Goal: Answer question/provide support

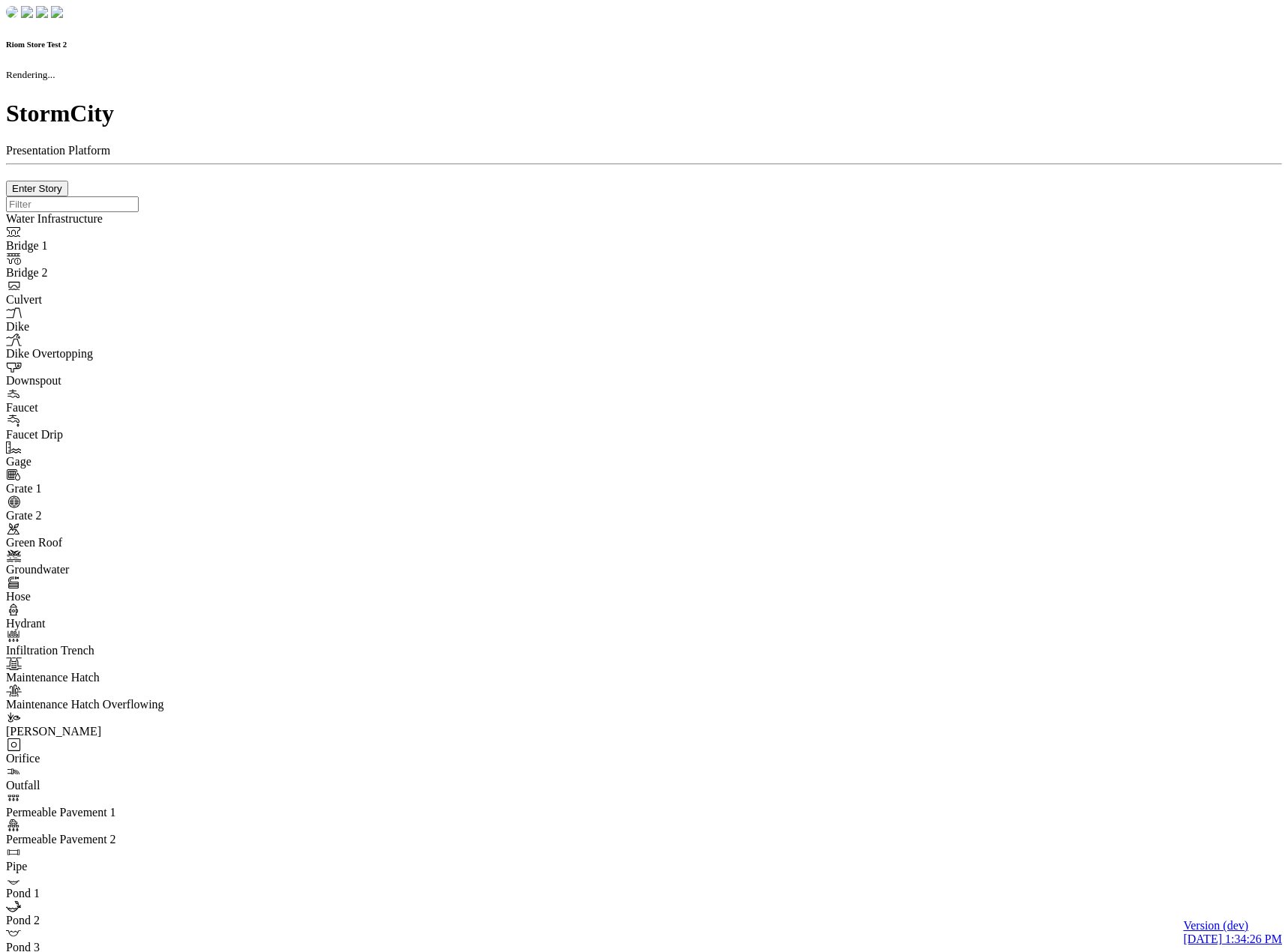
click at [269, 197] on div at bounding box center [644, 197] width 1275 height 0
checkbox input "true"
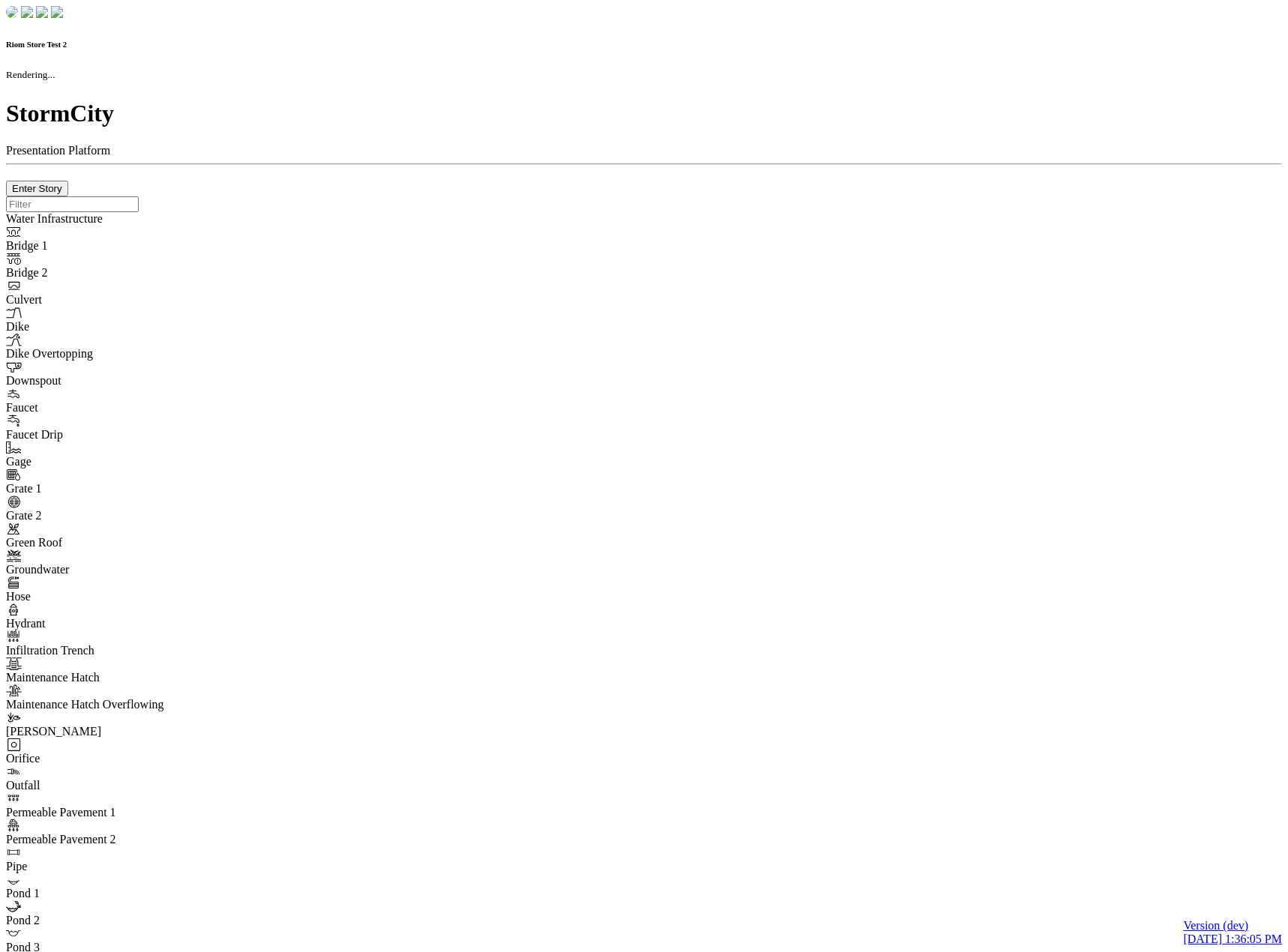
checkbox input "true"
type input "0m"
type textarea "Depth = 0"
checkbox input "true"
select select "CIRCLE"
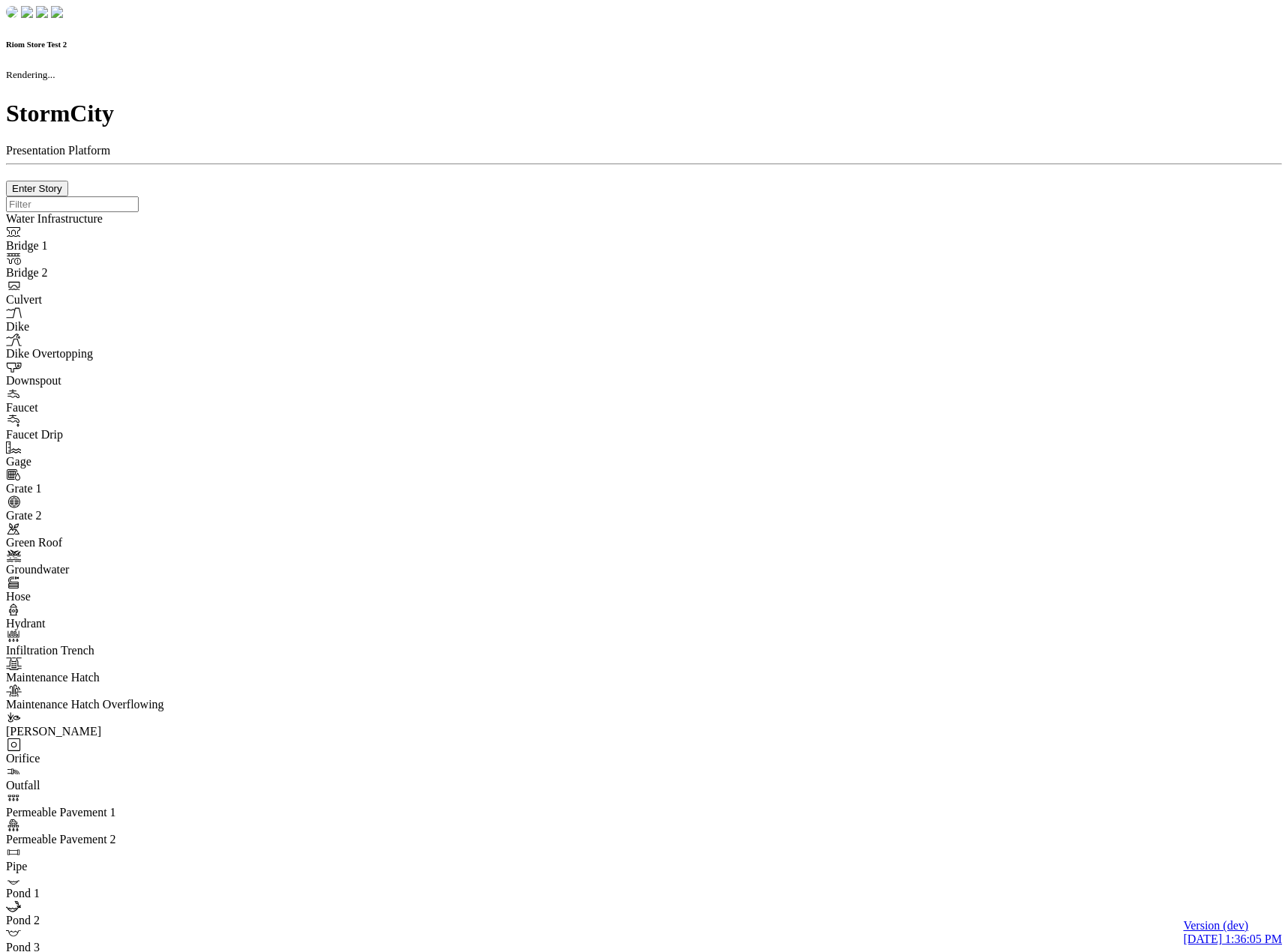
type input "7"
checkbox input "true"
type input "0"
type textarea "<i class="far fa-building"></i>"
type input "7"
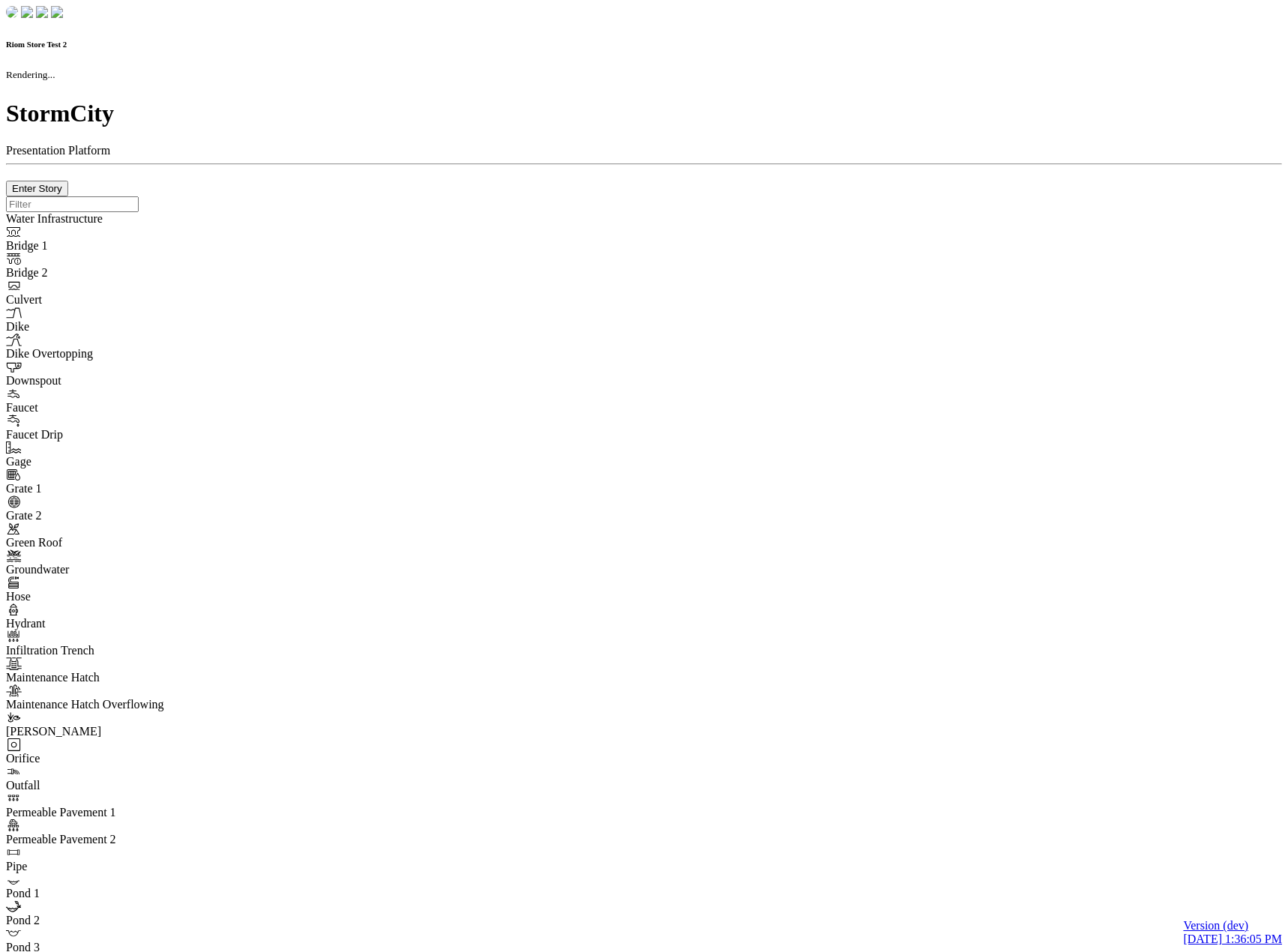
select select "None"
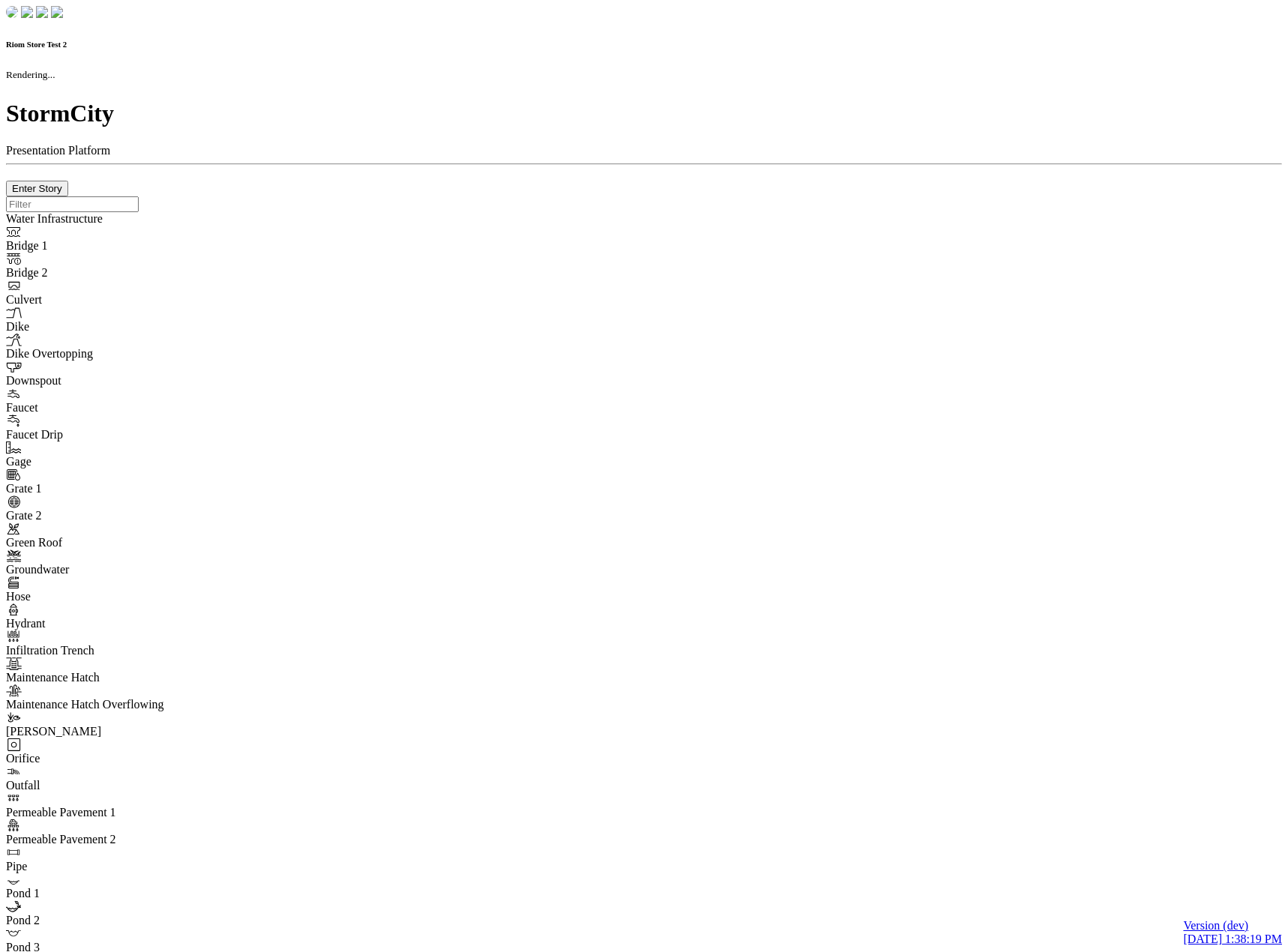
checkbox input "true"
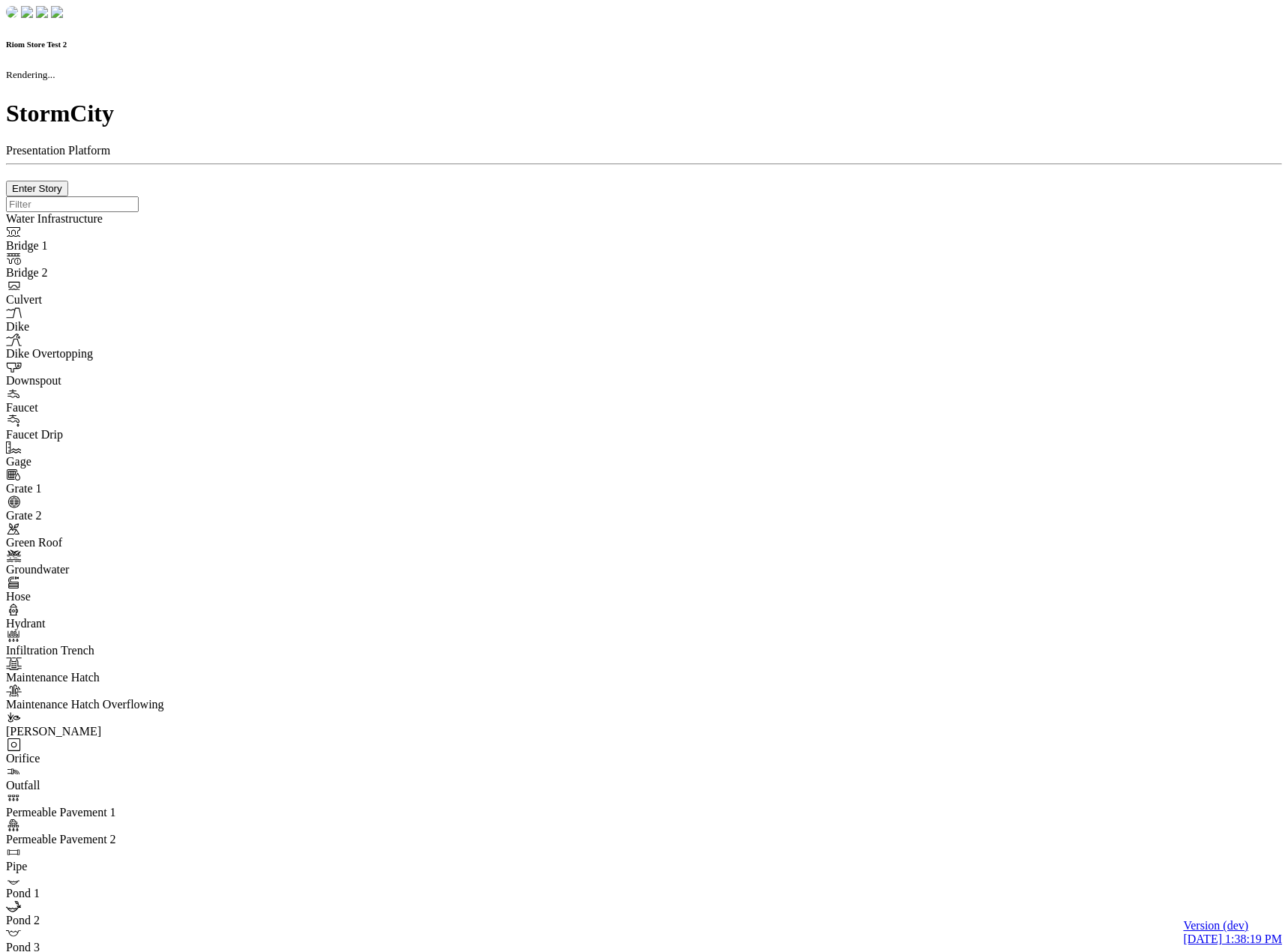
type input "0m"
type textarea "Depth = 0"
checkbox input "true"
select select "CIRCLE"
type input "7"
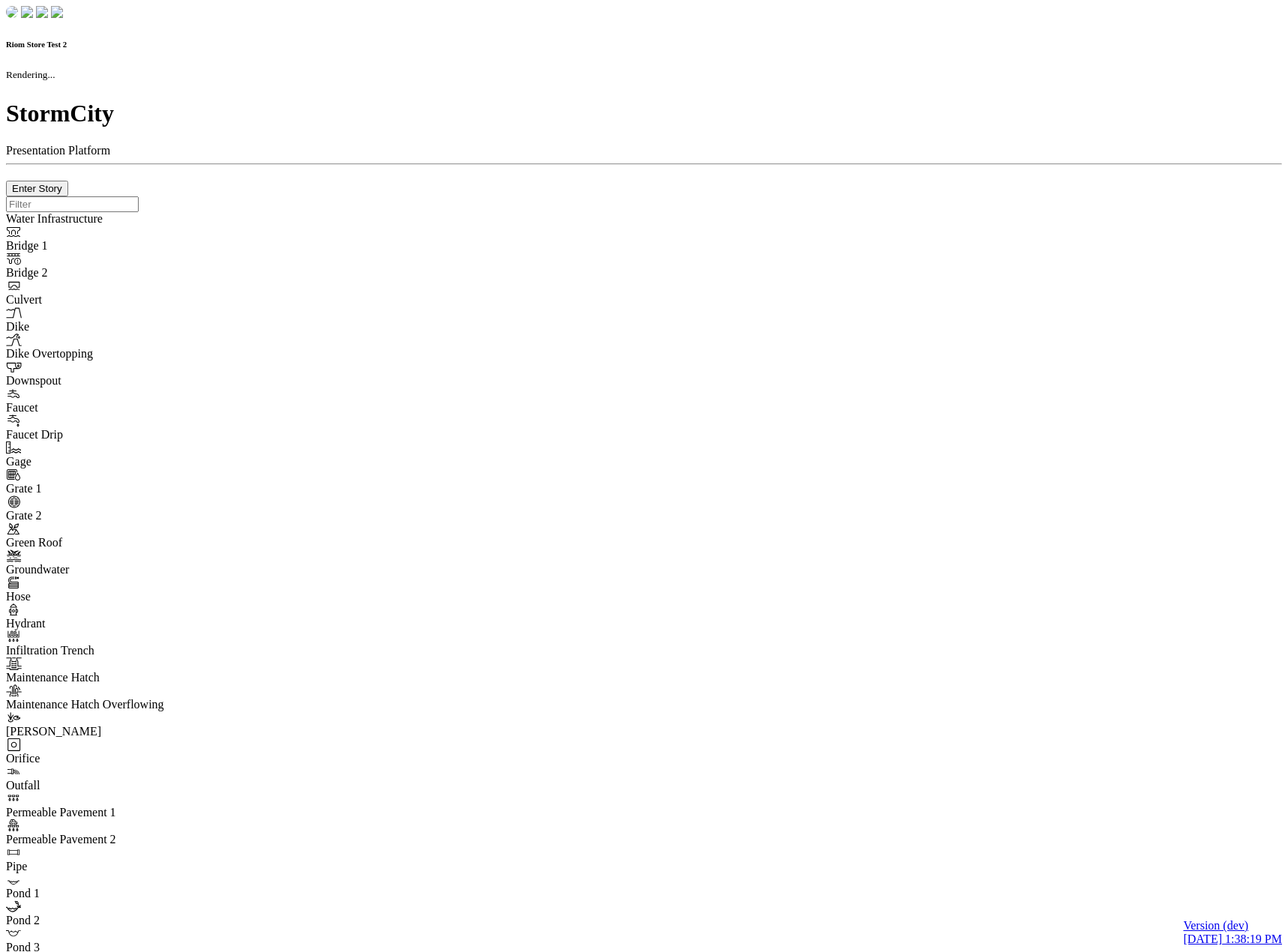
checkbox input "true"
type input "0"
select select "None"
type textarea "<i class="far fa-building"></i>"
type input "7"
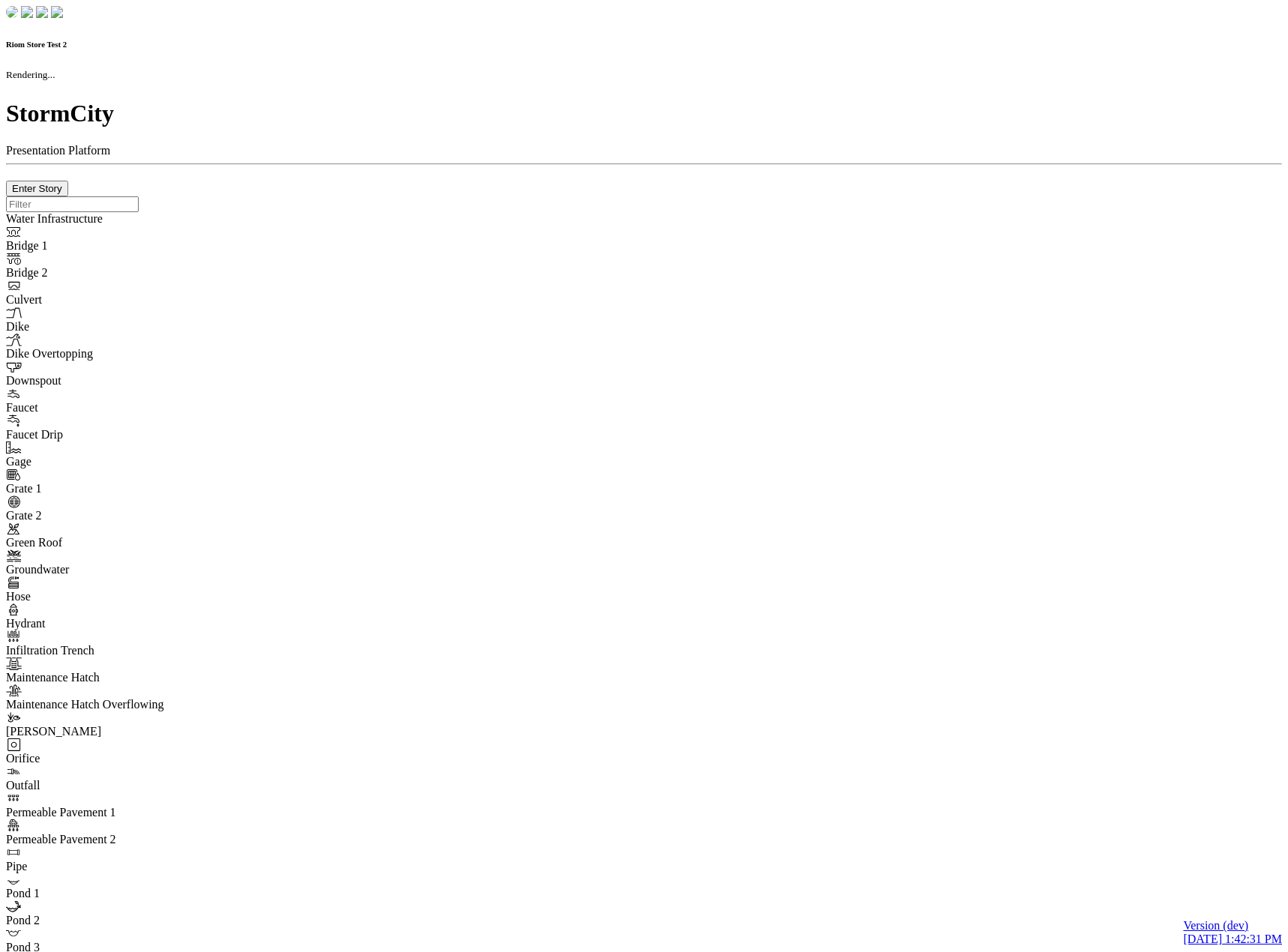
checkbox input "true"
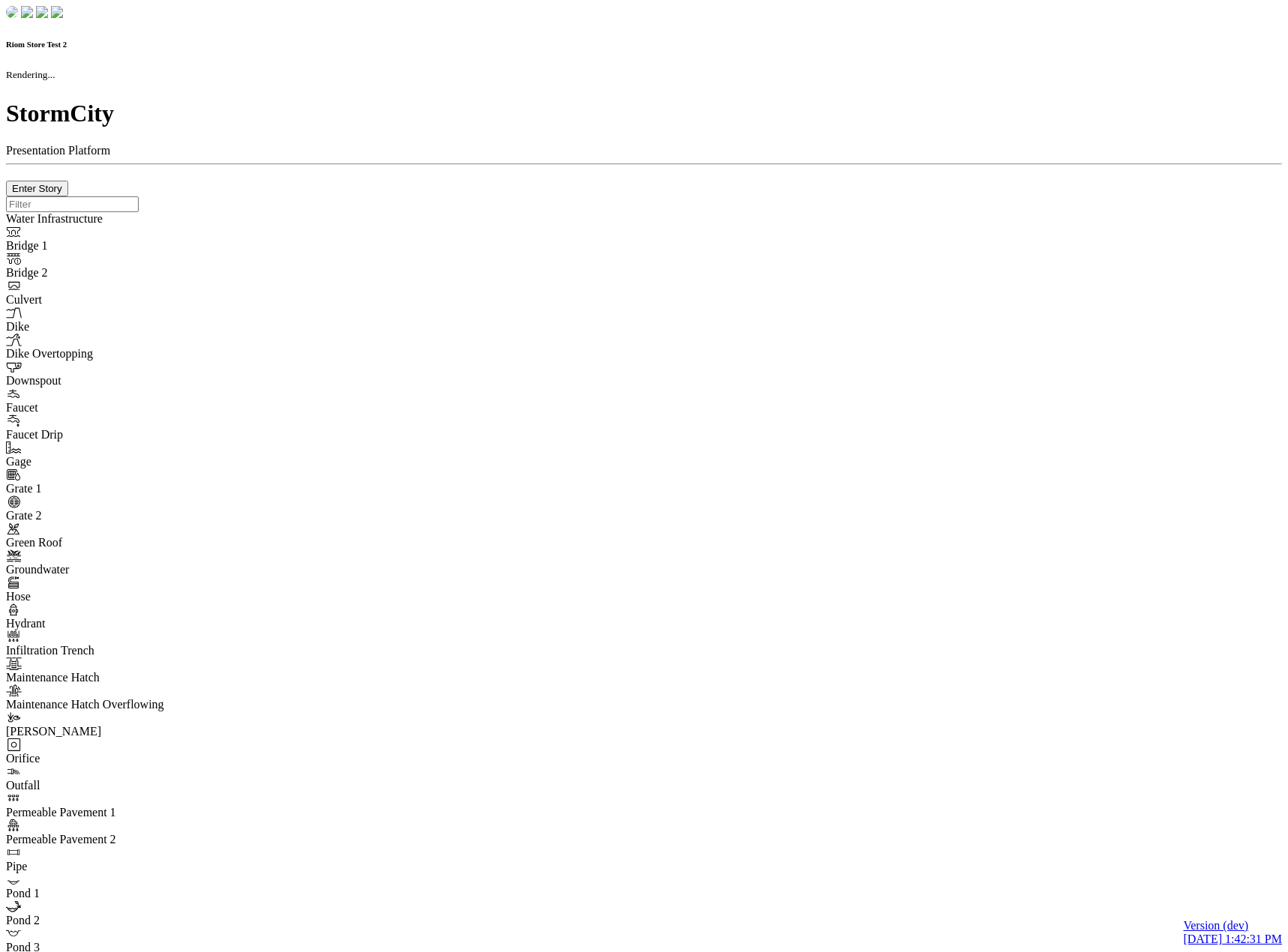
type input "0m"
type textarea "Depth = 0"
checkbox input "true"
select select "CIRCLE"
type input "7"
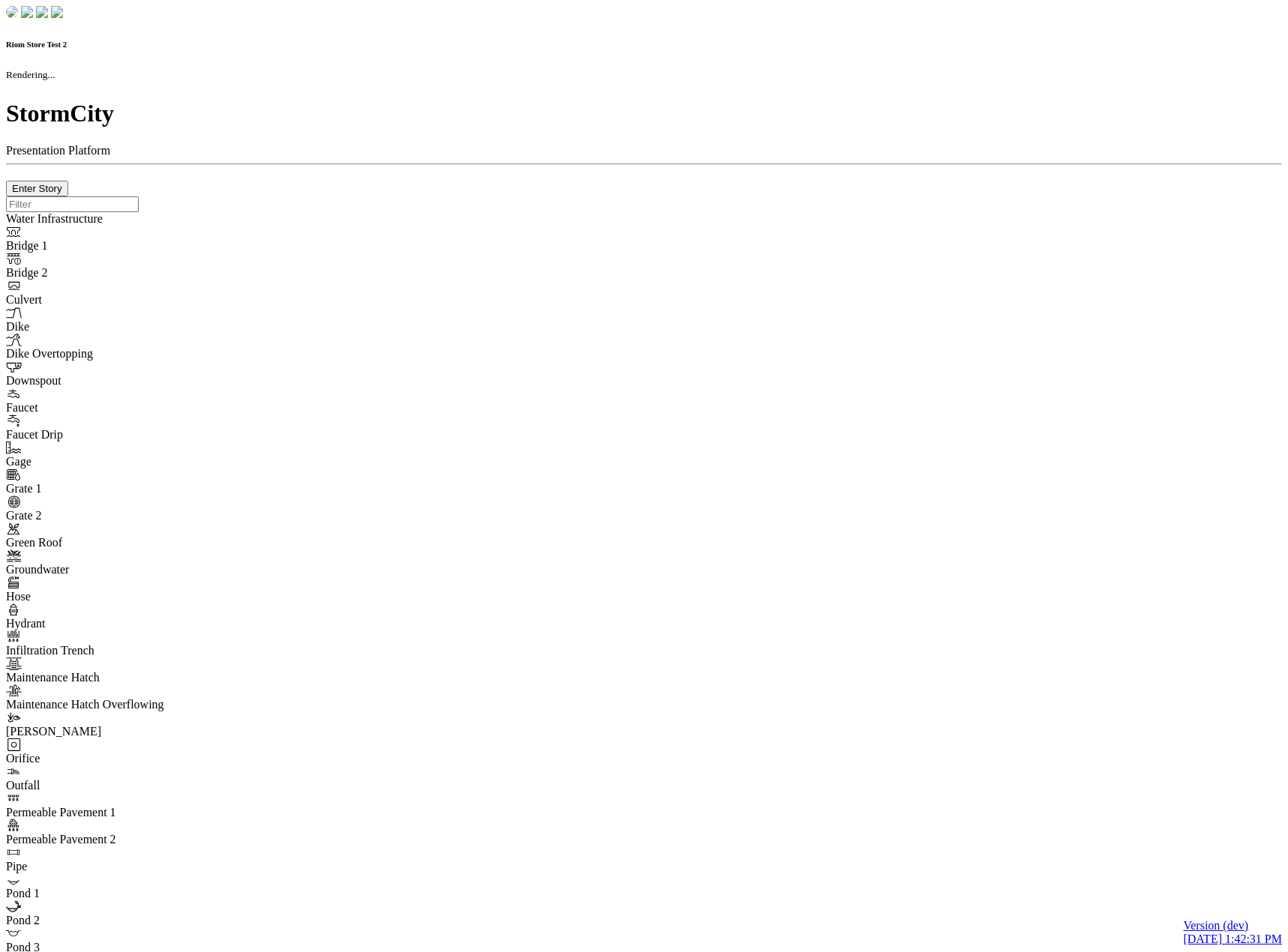
checkbox input "true"
type input "0"
type textarea "<i class="far fa-building"></i>"
type input "7"
select select "None"
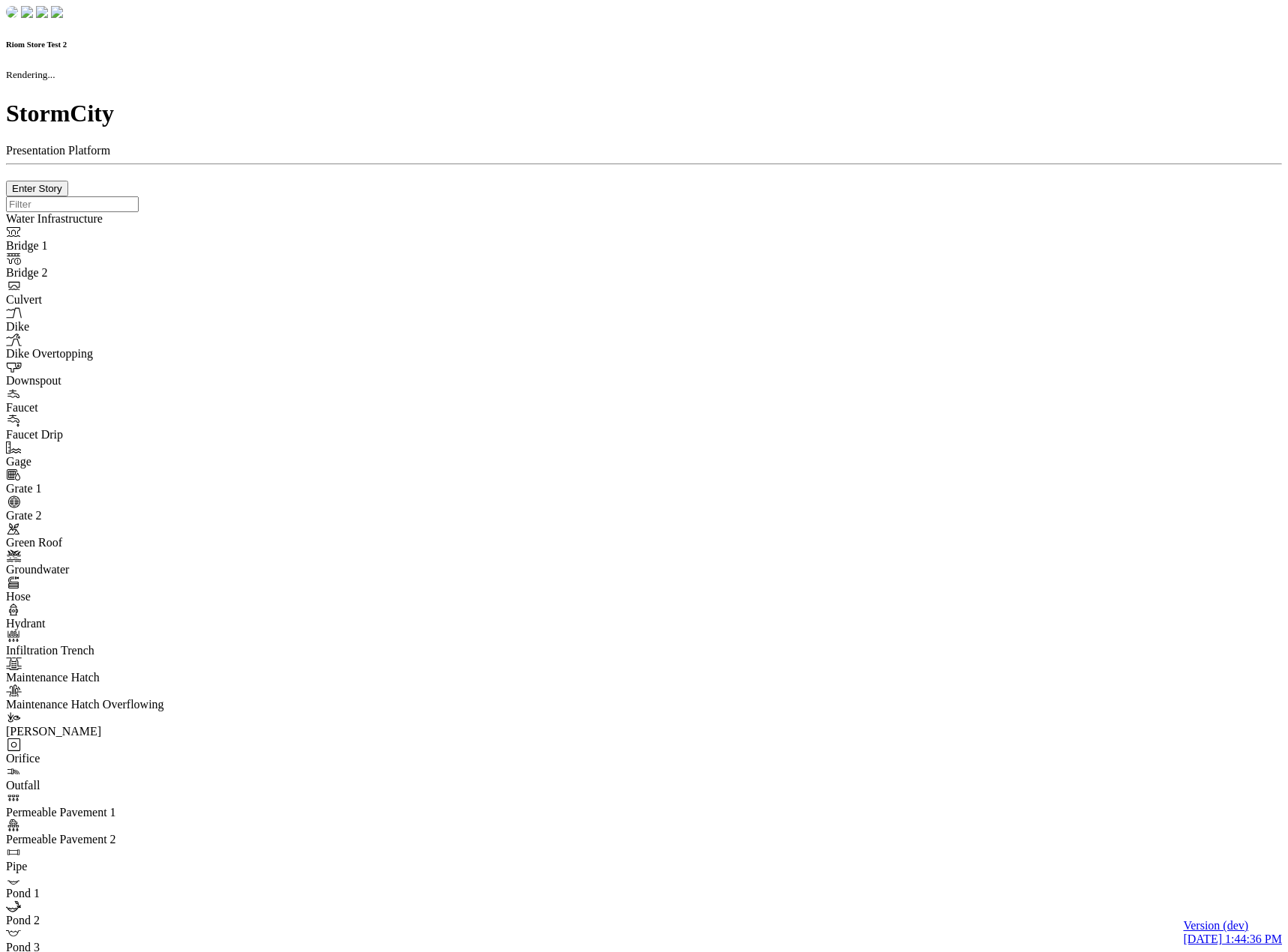
checkbox input "true"
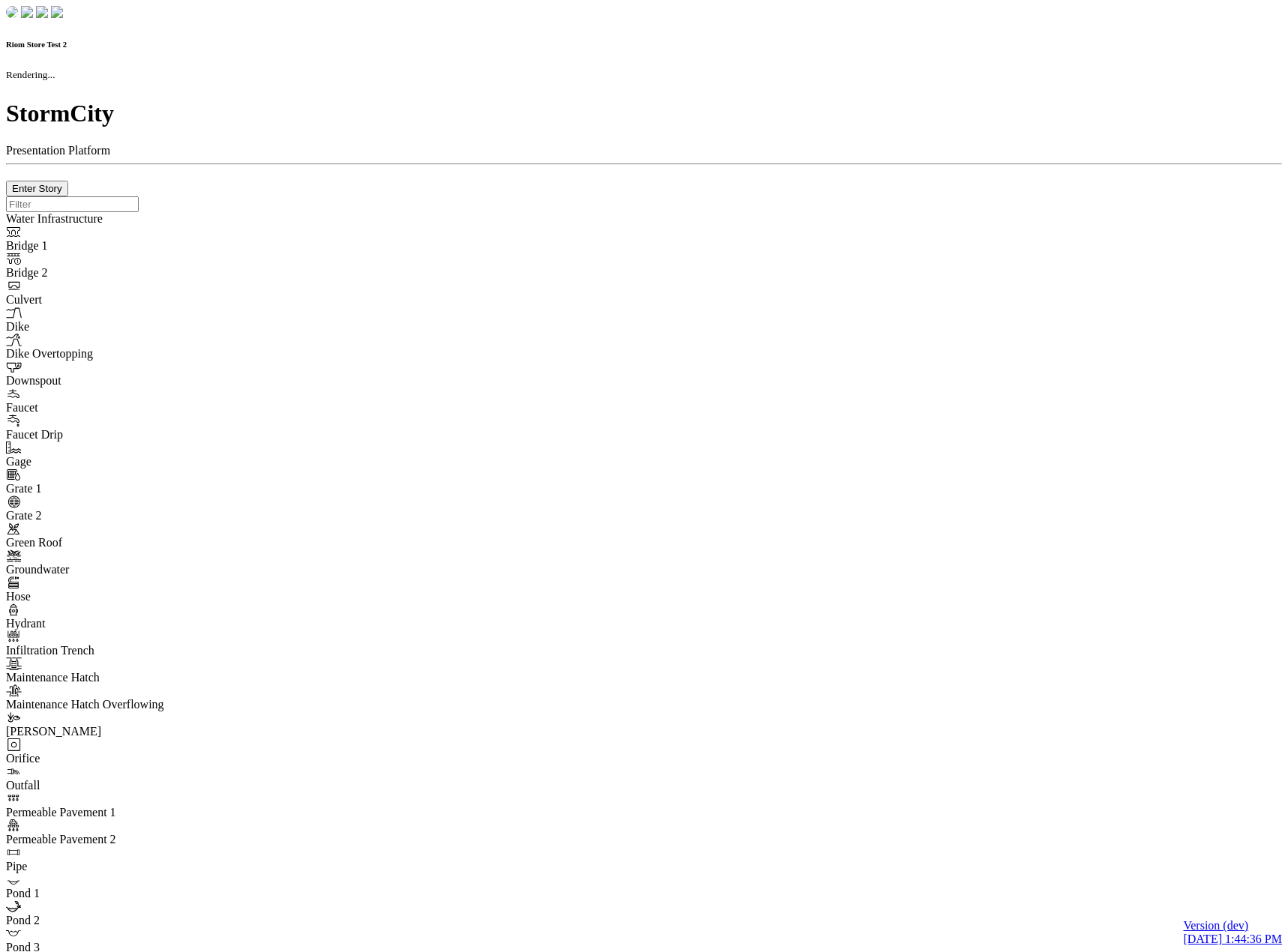
type input "0m"
type textarea "Depth = 0"
checkbox input "true"
select select "CIRCLE"
type input "7"
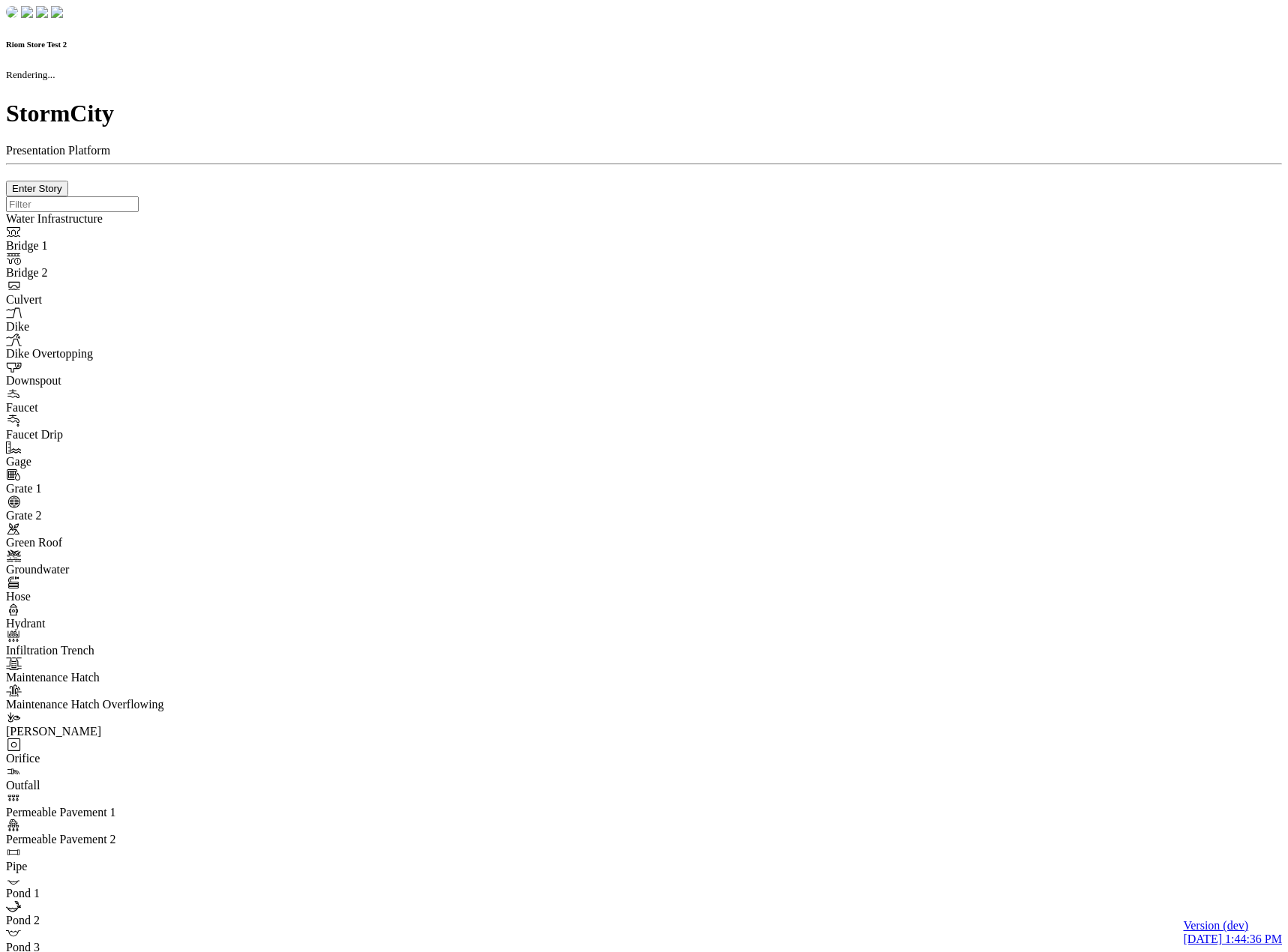
checkbox input "true"
type input "0"
type textarea "<i class="far fa-building"></i>"
type input "7"
select select "None"
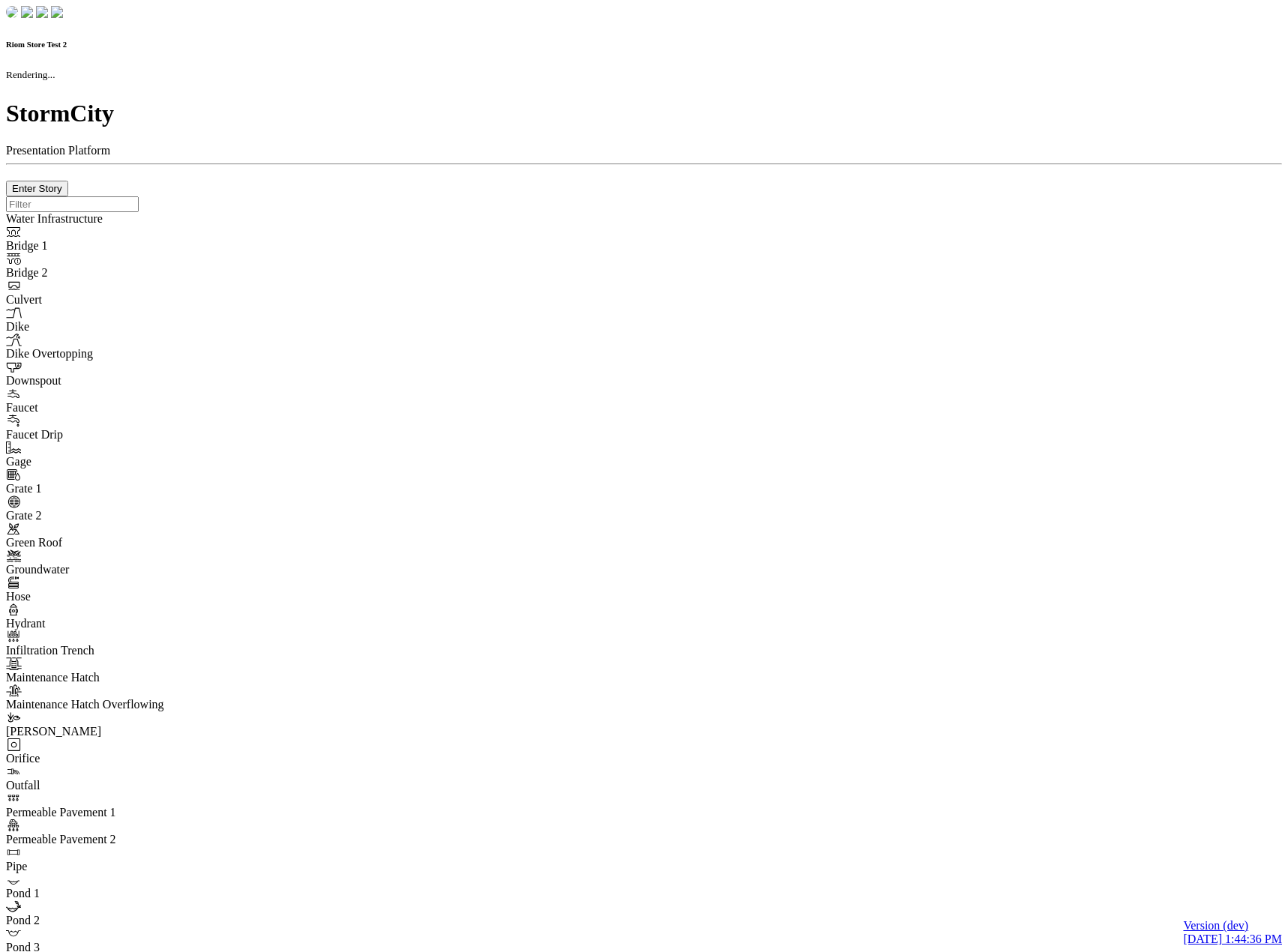
click at [282, 197] on div at bounding box center [644, 197] width 1275 height 0
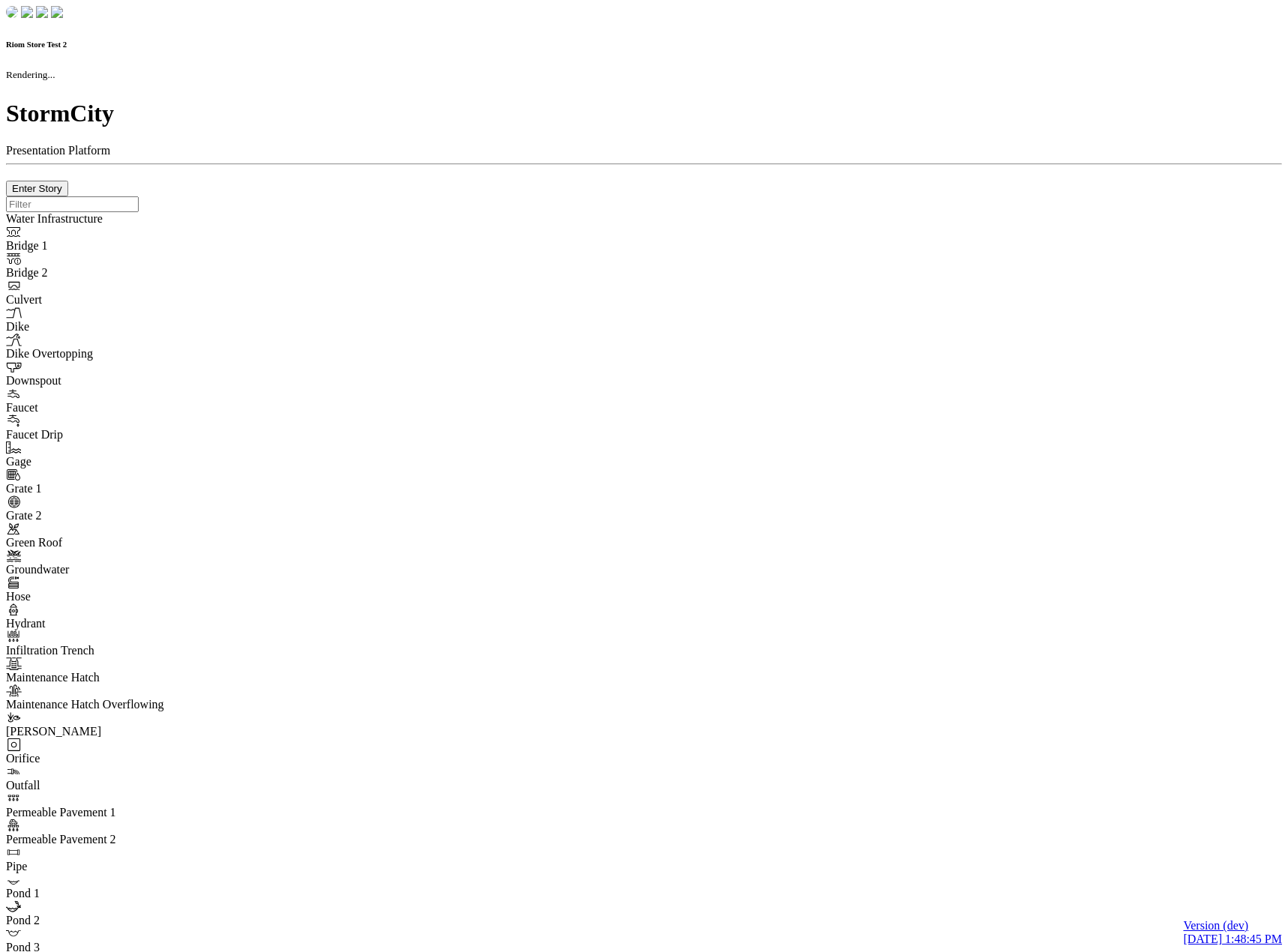
checkbox input "true"
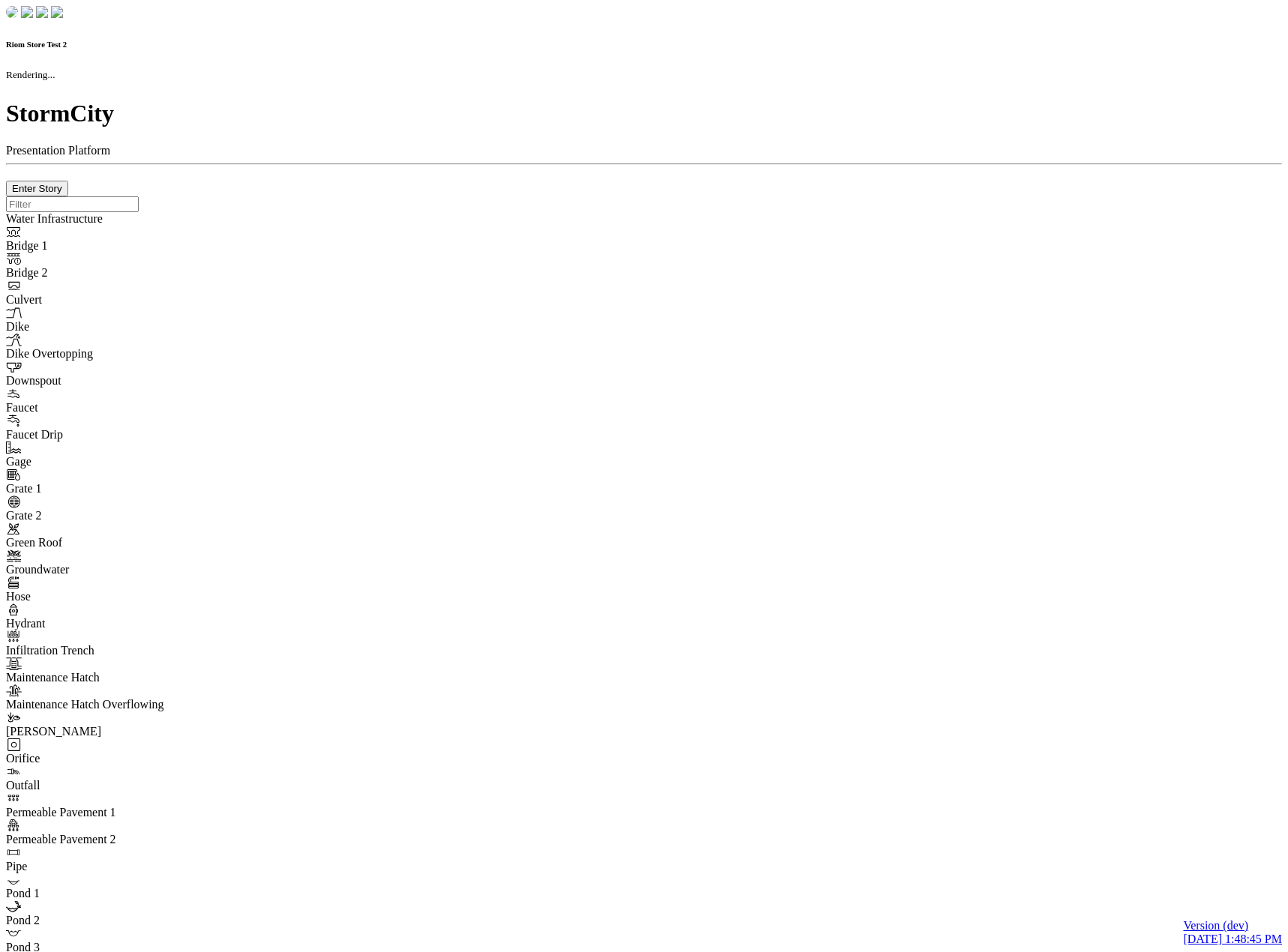
type input "0m"
type textarea "Depth = 0"
checkbox input "true"
select select "CIRCLE"
type input "7"
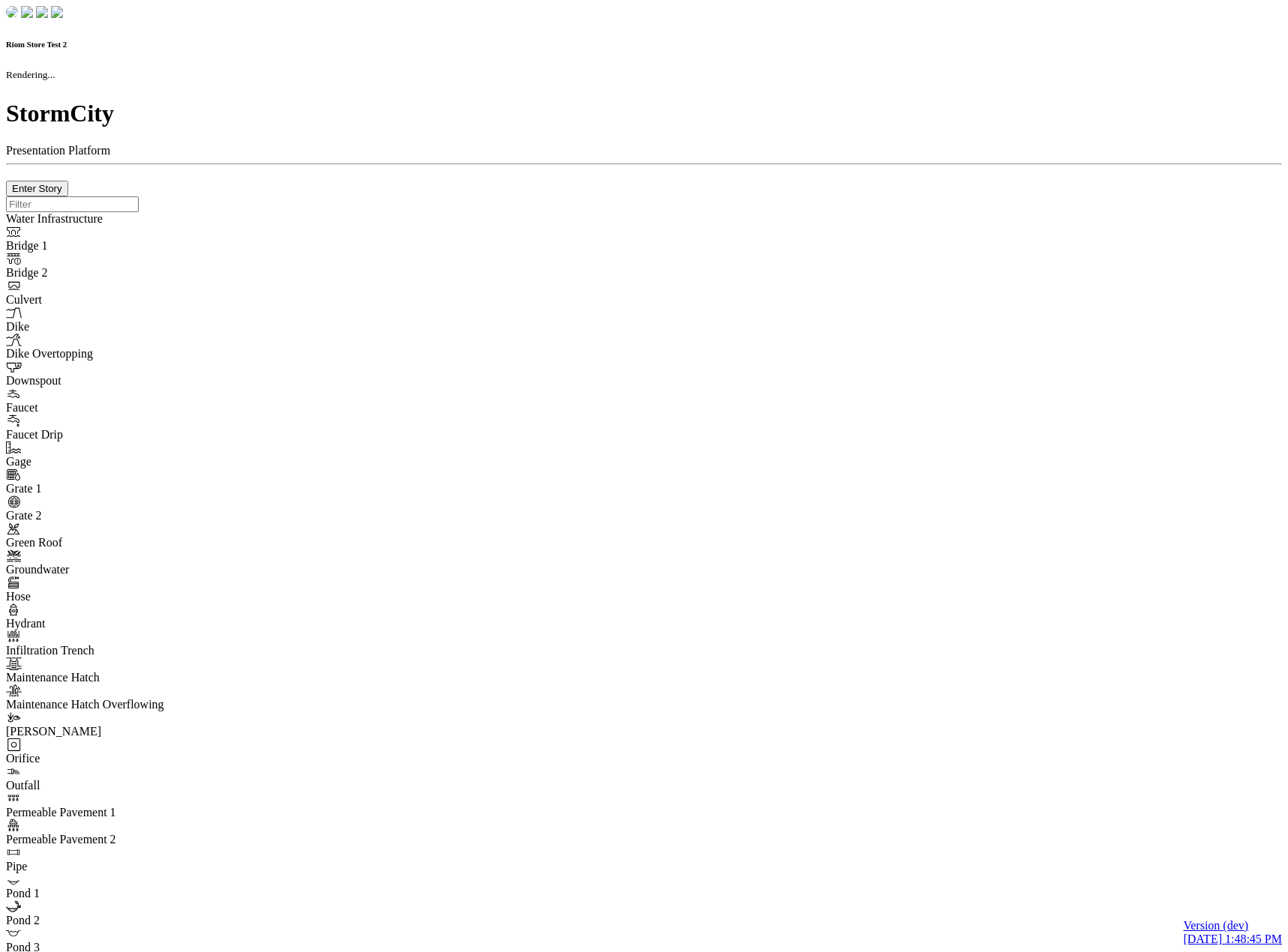
checkbox input "true"
type input "0"
type textarea "<i class="far fa-building"></i>"
type input "7"
select select "None"
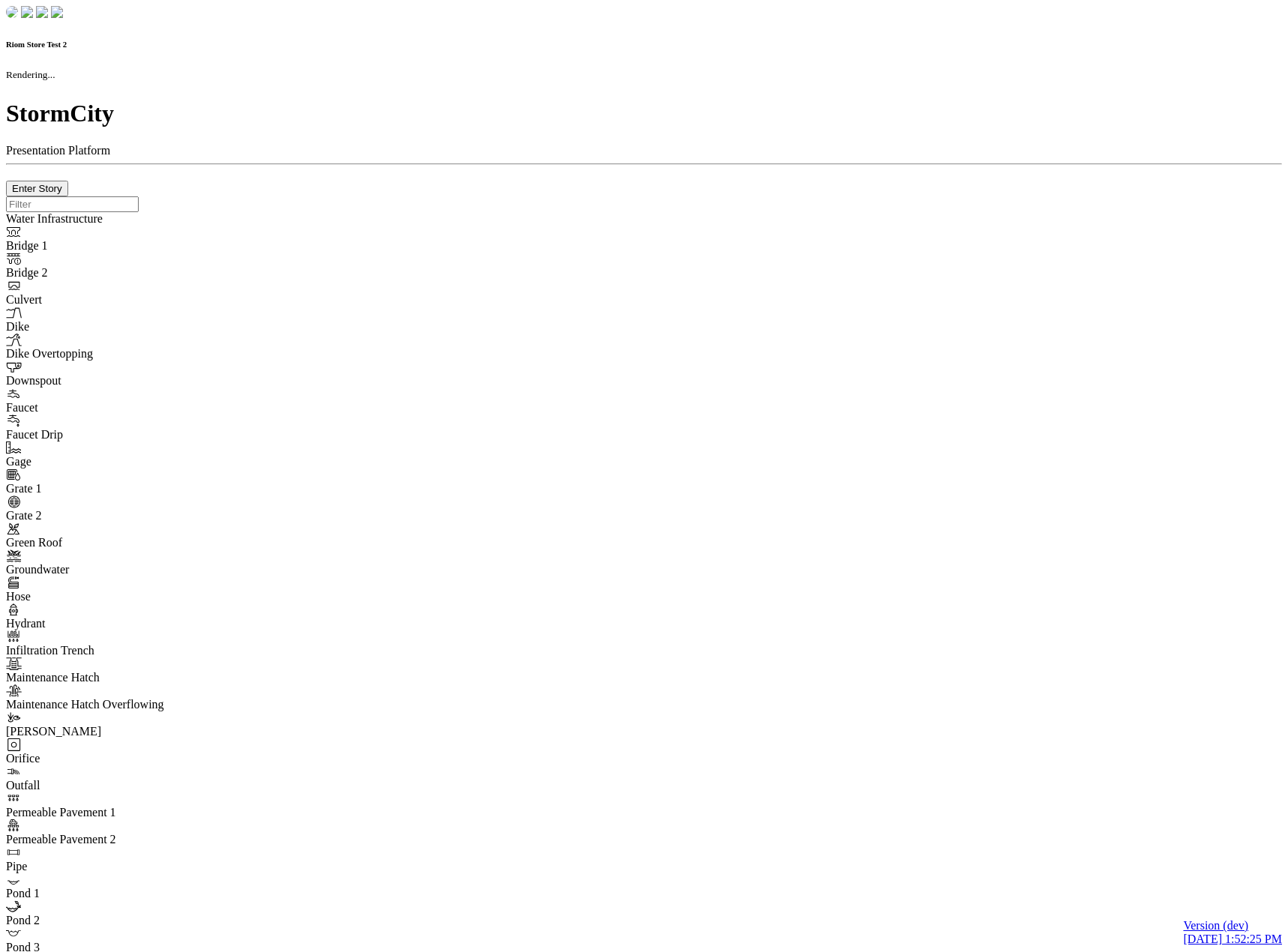
checkbox input "true"
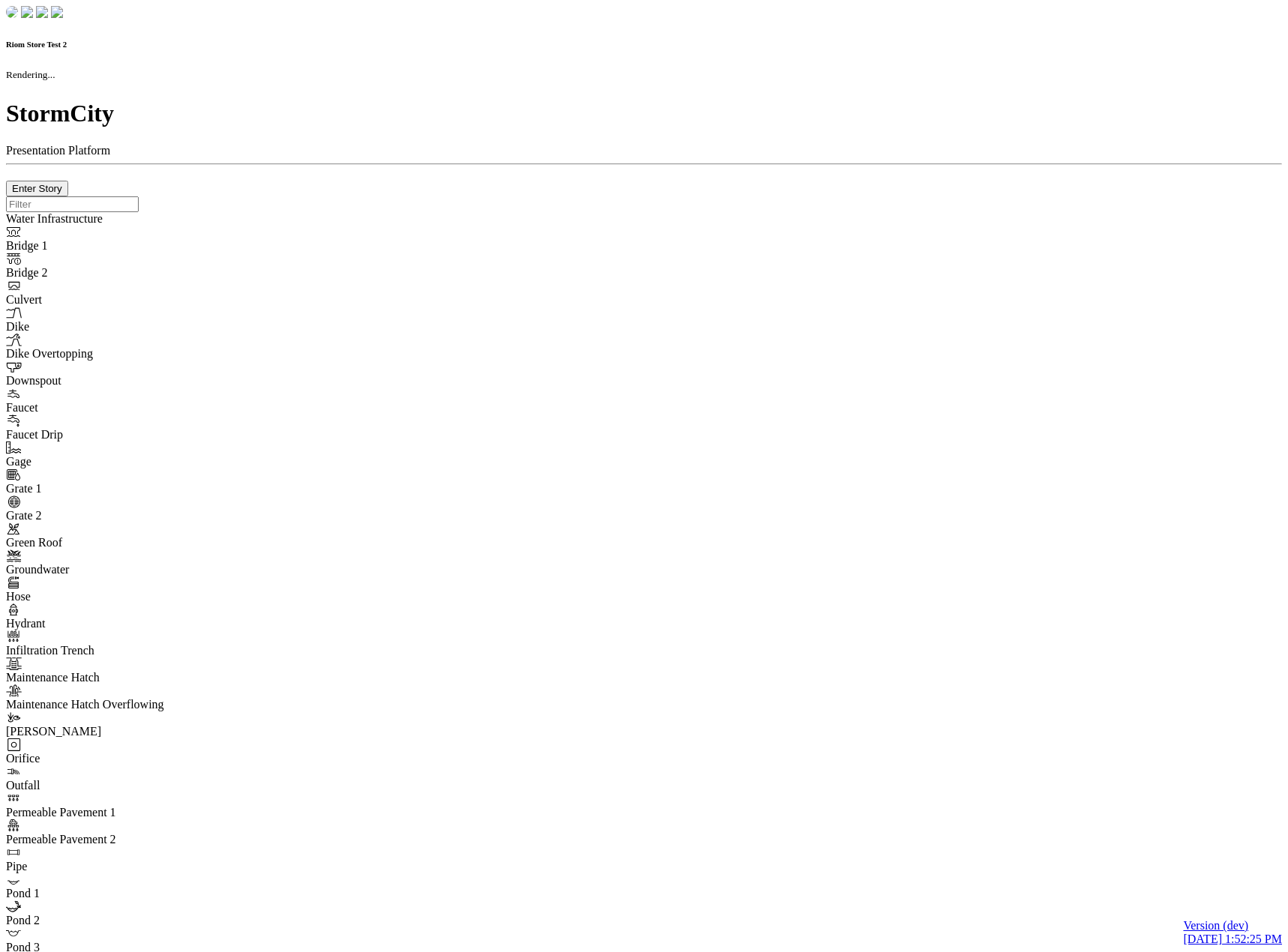
type input "0m"
type textarea "Depth = 0"
checkbox input "true"
select select "CIRCLE"
type input "7"
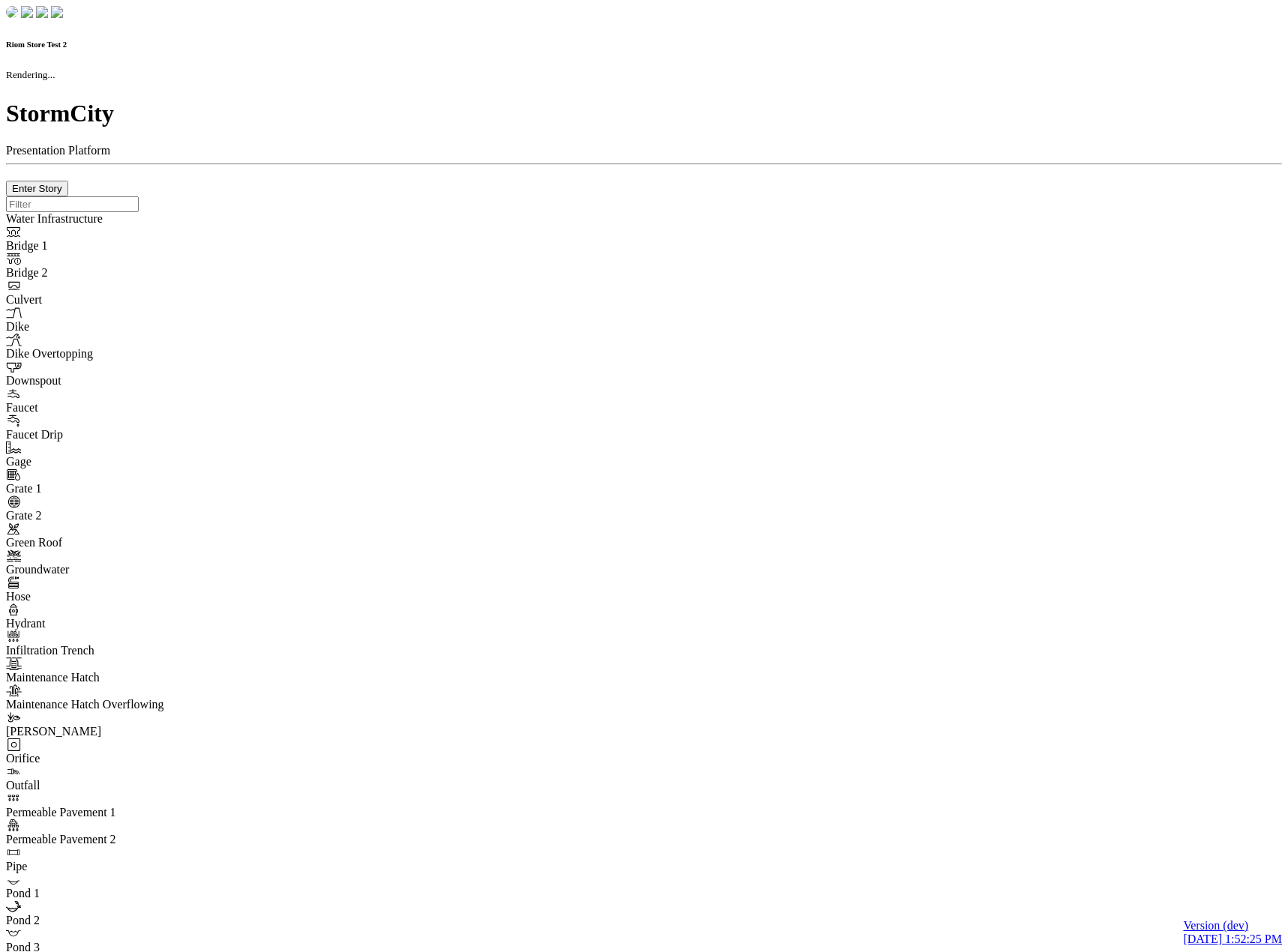
checkbox input "true"
type input "0"
type textarea "<i class="far fa-building"></i>"
select select "None"
type input "7"
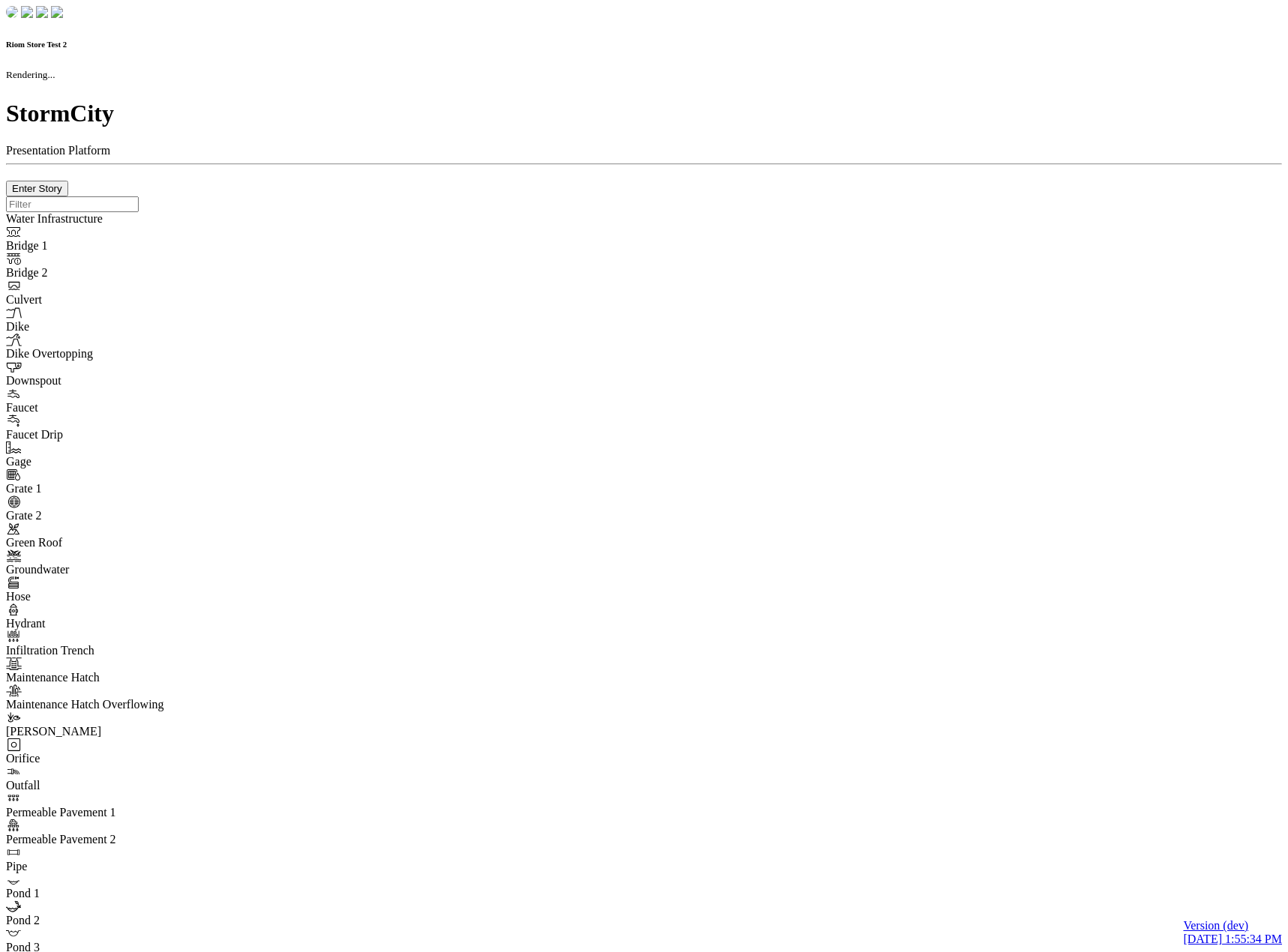
checkbox input "true"
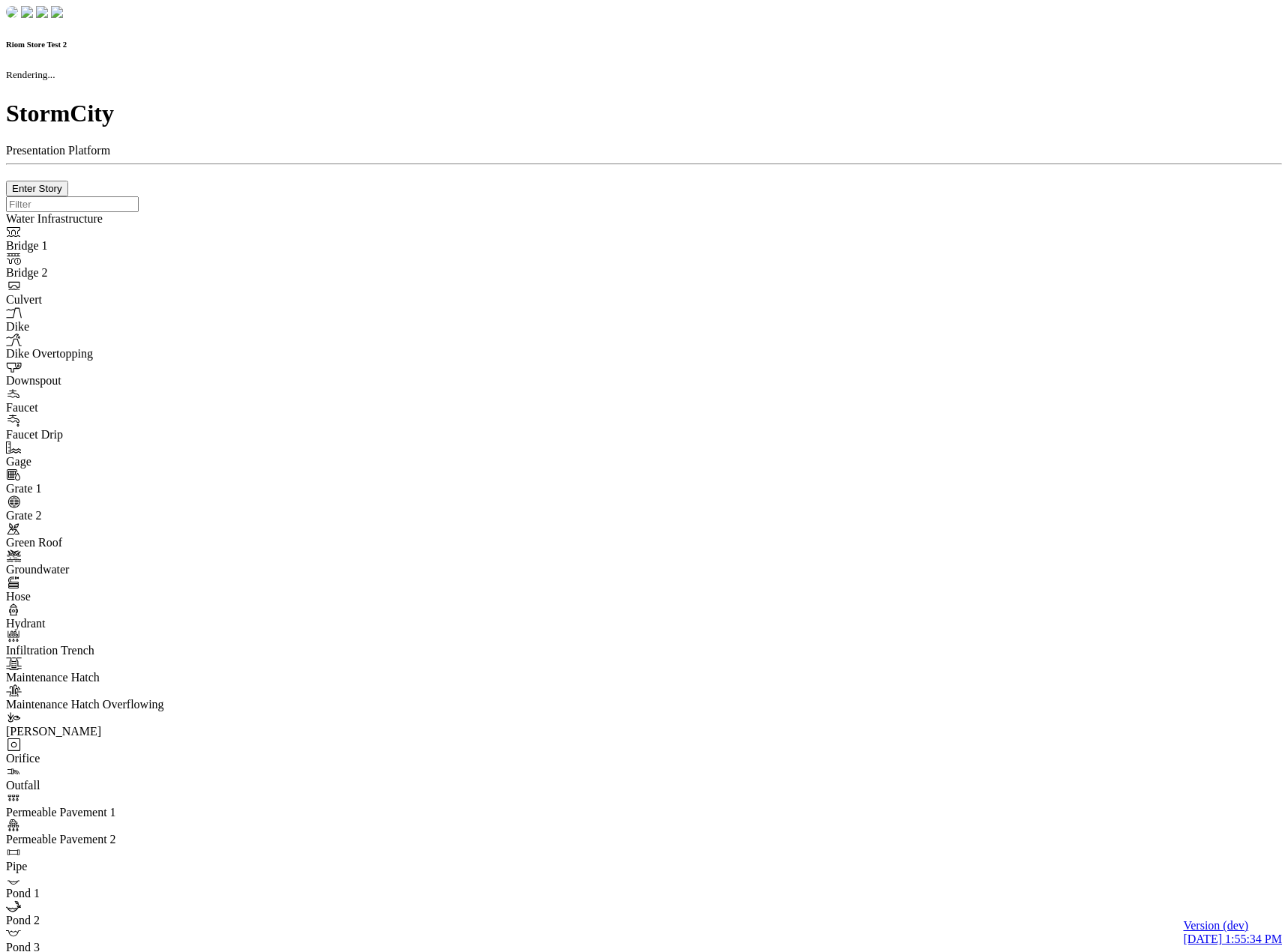
type input "0m"
type textarea "Depth = 0"
checkbox input "true"
select select "CIRCLE"
type input "7"
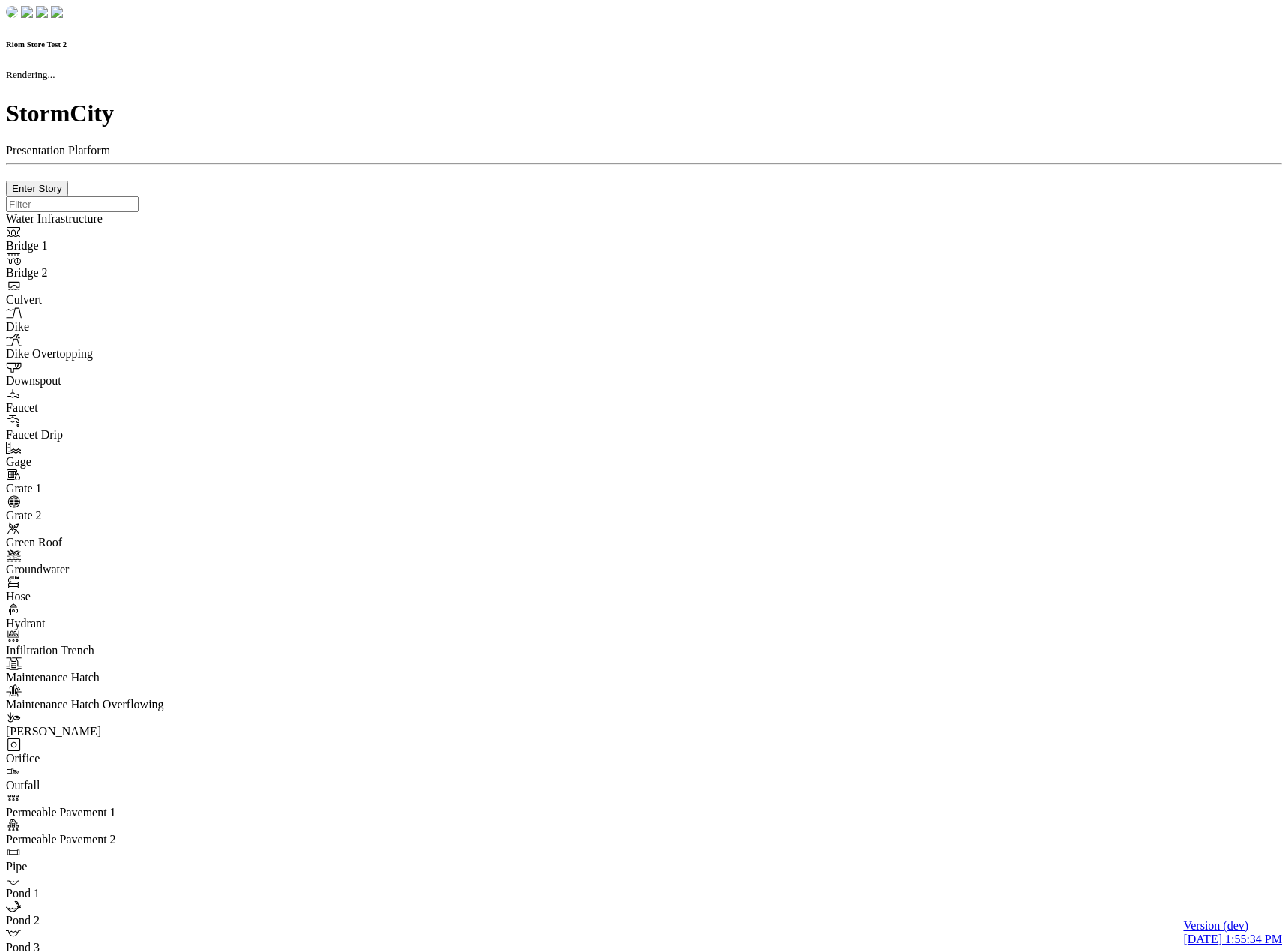
checkbox input "true"
type input "0"
type textarea "<i class="far fa-building"></i>"
select select "None"
type input "7"
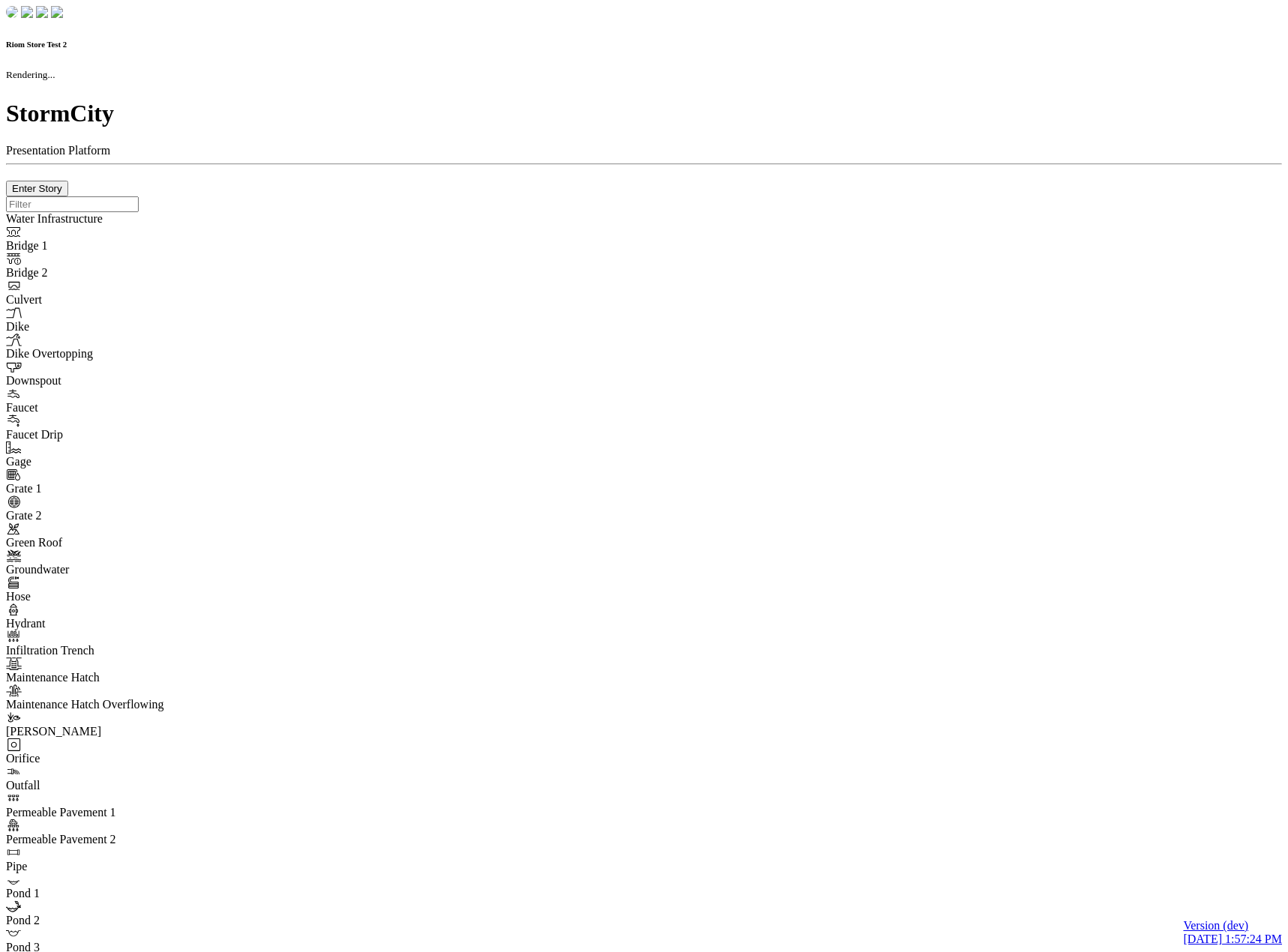
checkbox input "true"
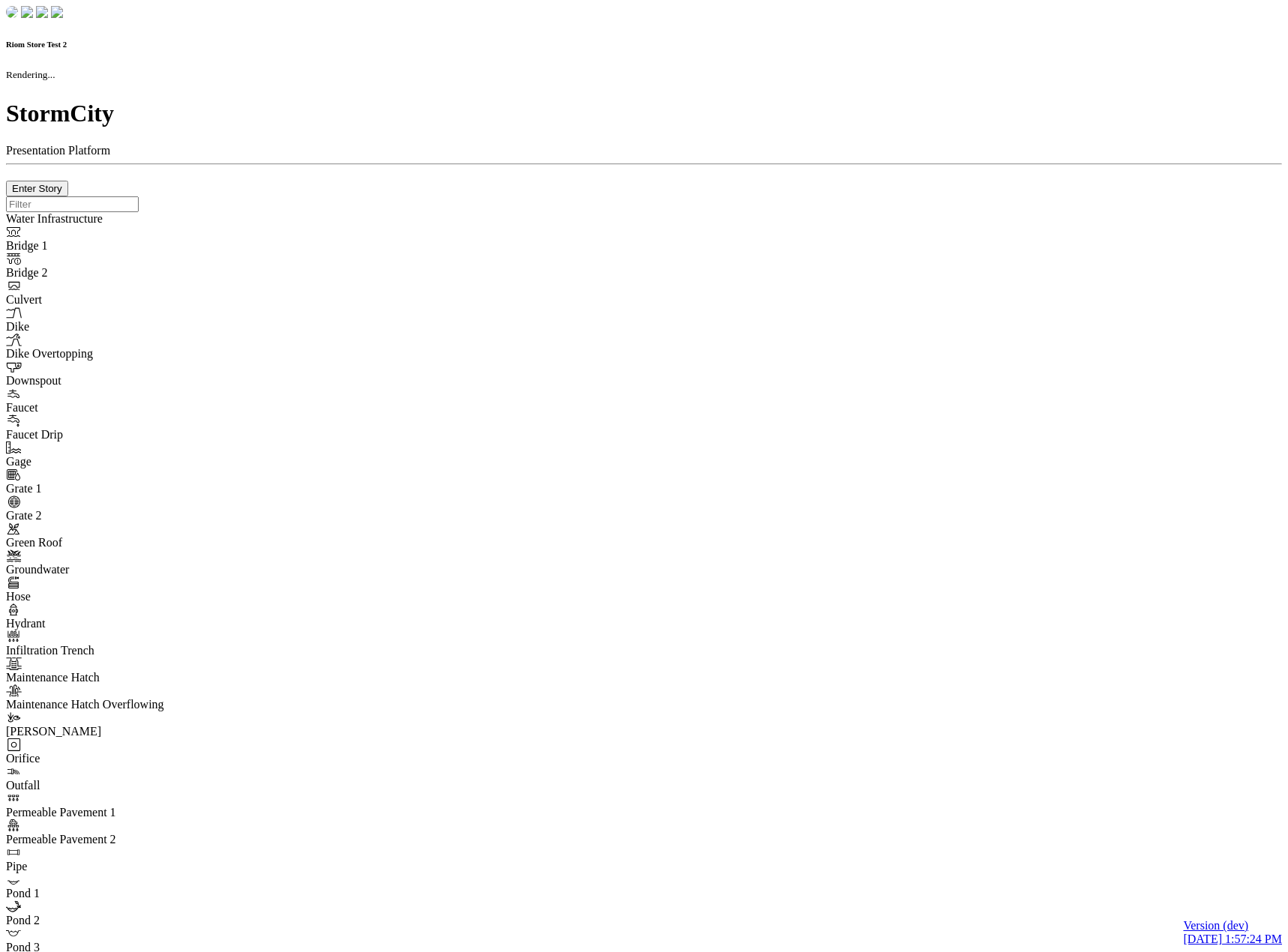
type input "0m"
type textarea "Depth = 0"
checkbox input "true"
select select "CIRCLE"
type input "7"
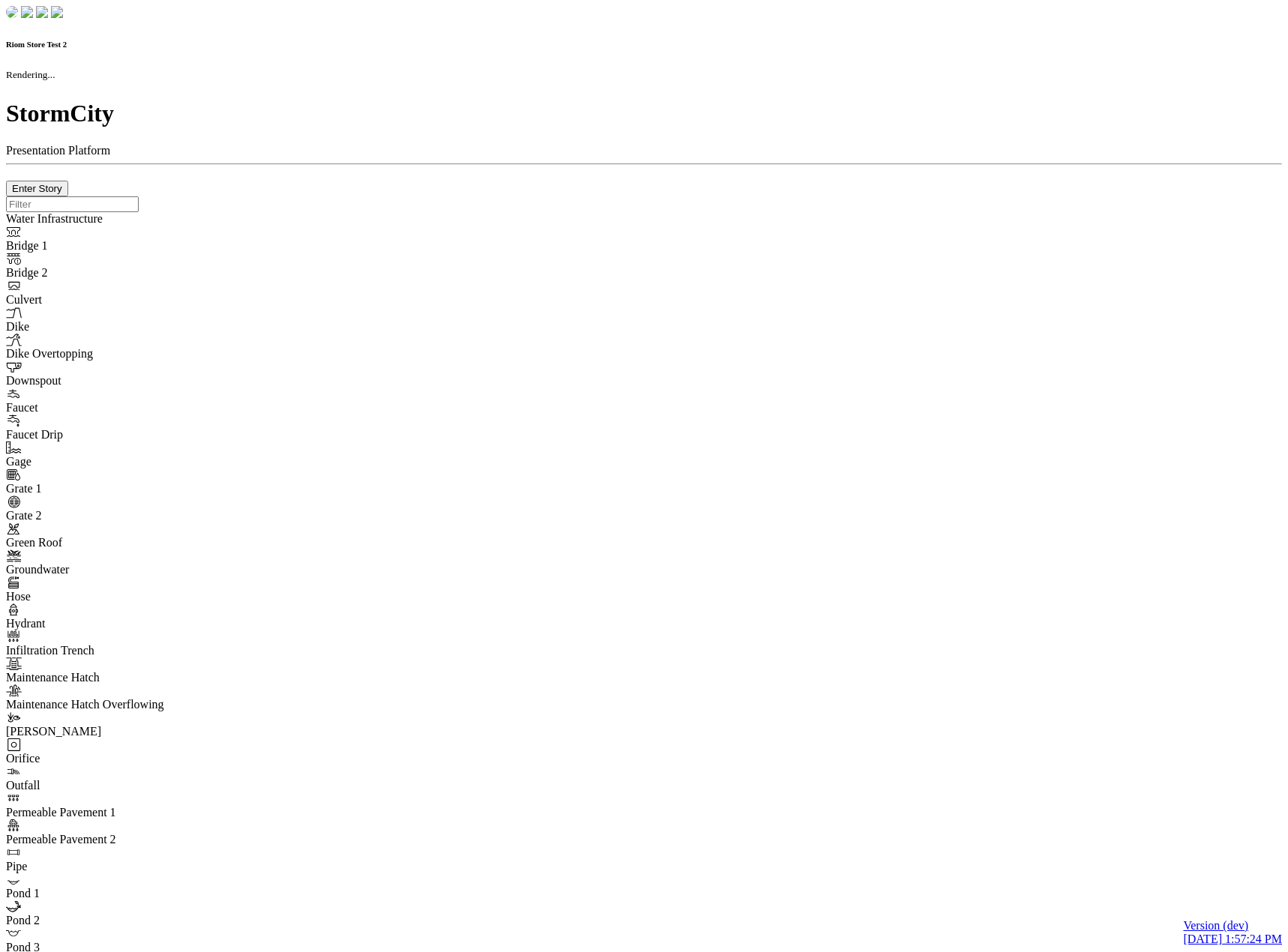
checkbox input "true"
type input "0"
type textarea "<i class="far fa-building"></i>"
type input "7"
select select "None"
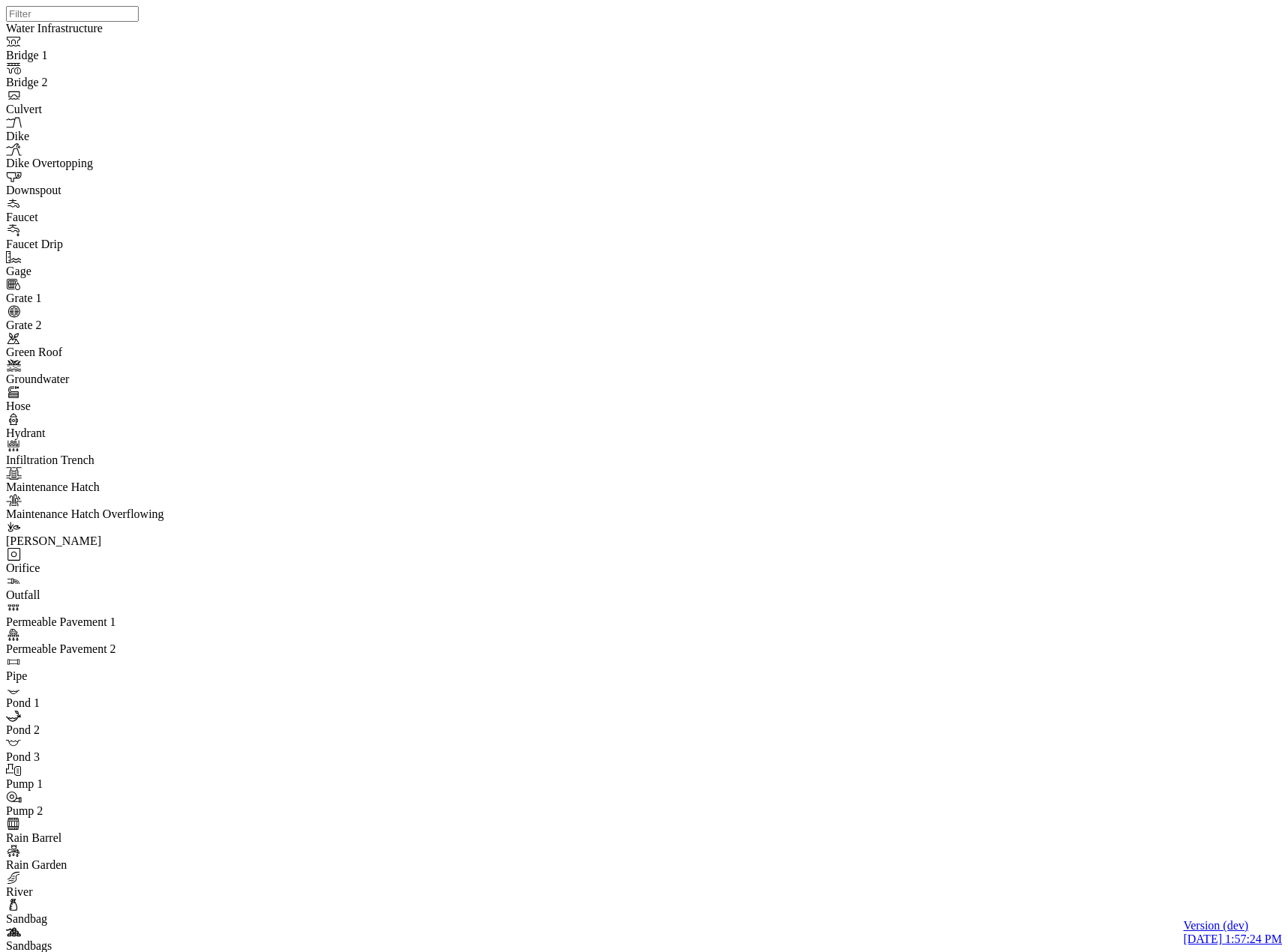
drag, startPoint x: 745, startPoint y: 881, endPoint x: 709, endPoint y: 847, distance: 49.5
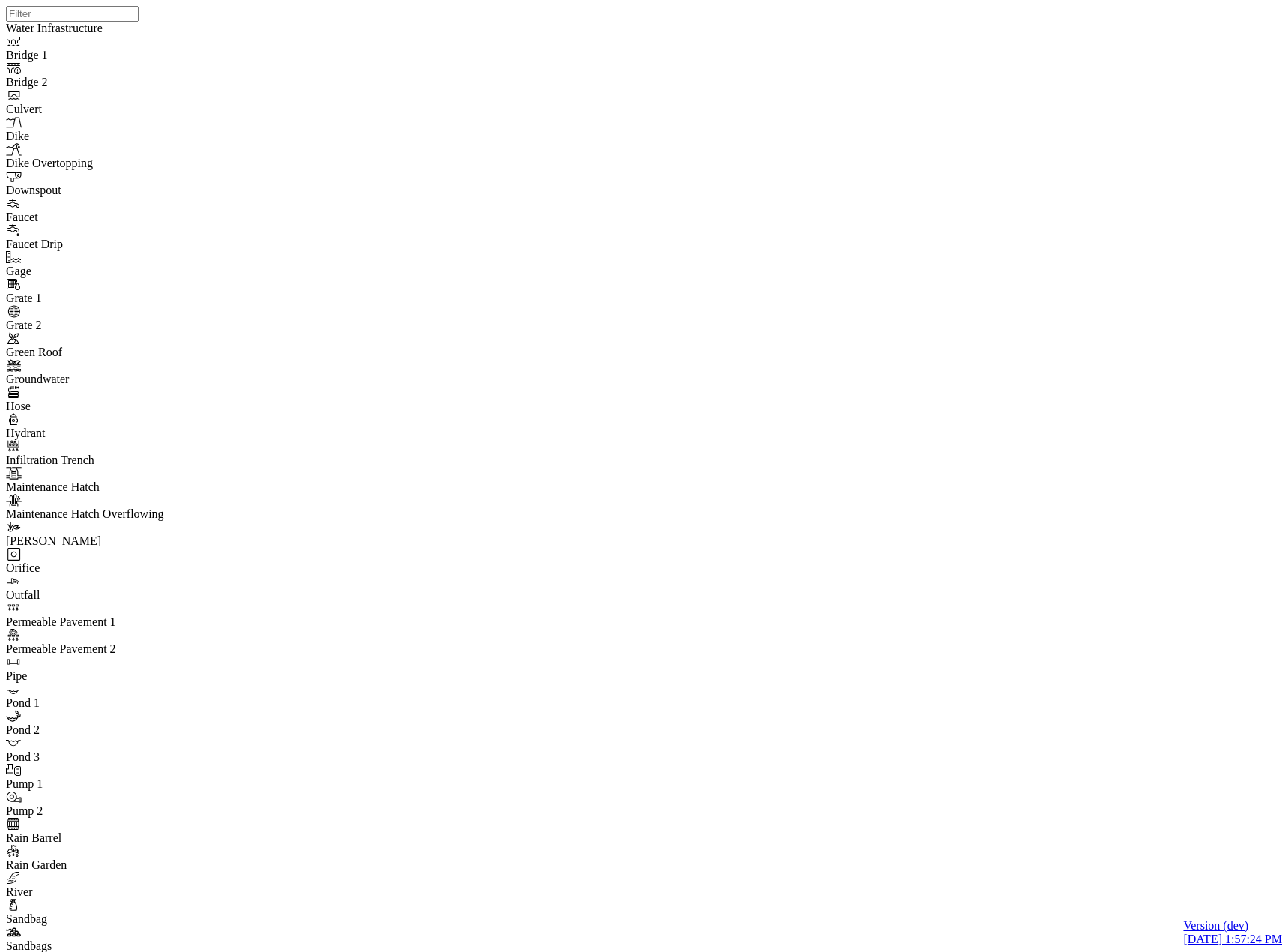
drag, startPoint x: 138, startPoint y: 792, endPoint x: 135, endPoint y: 804, distance: 12.4
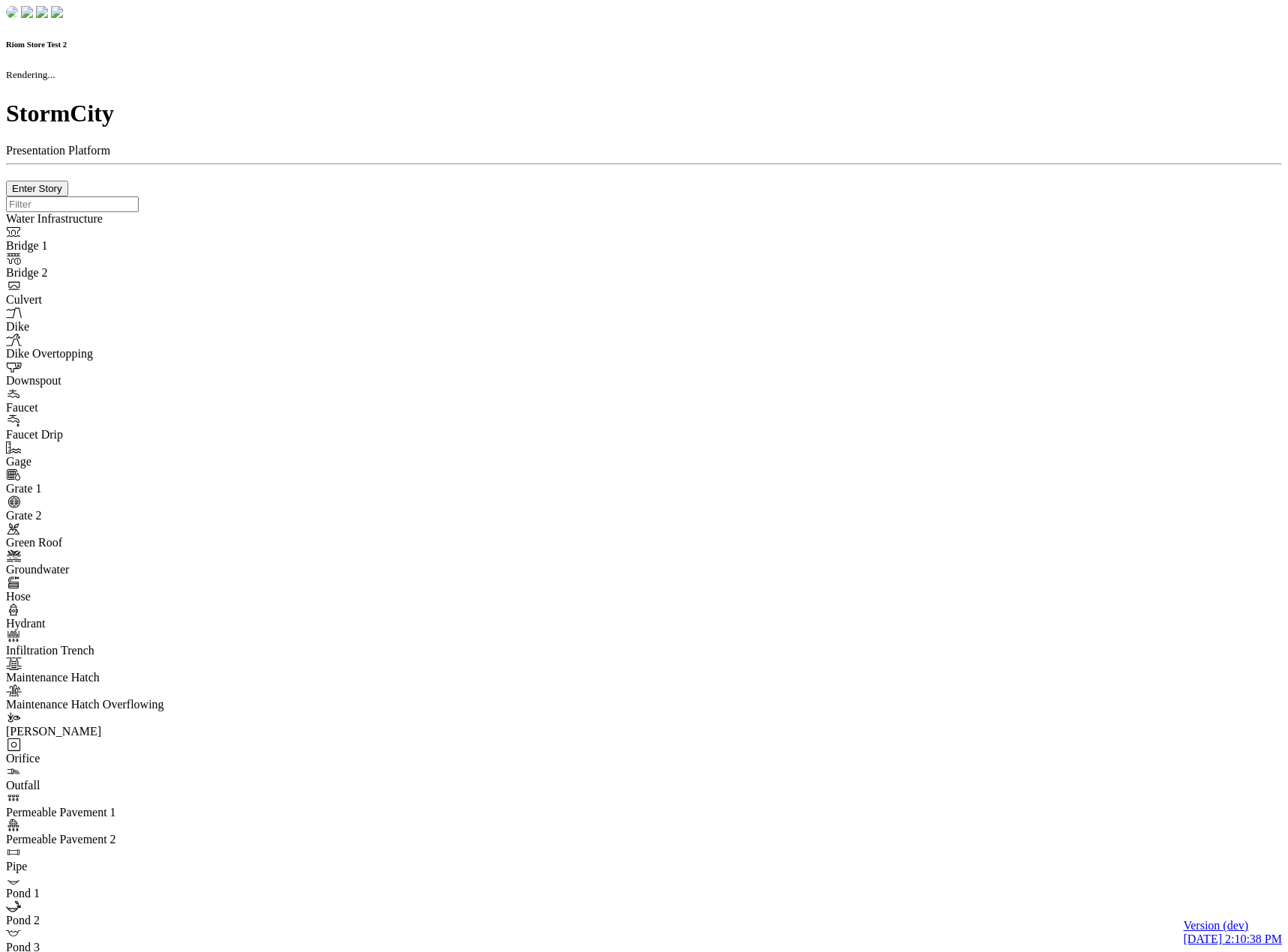
checkbox input "true"
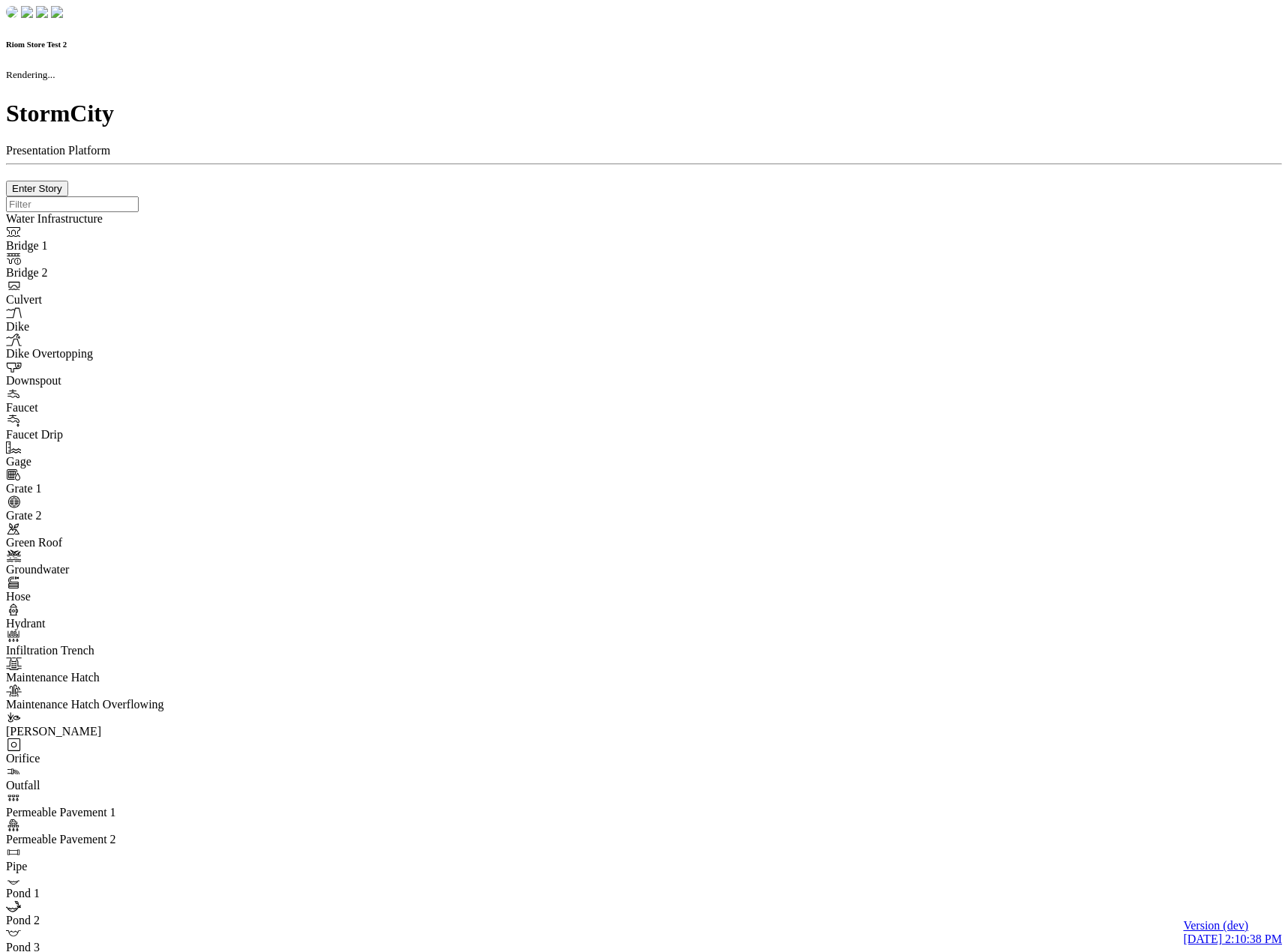
type input "0m"
type textarea "Depth = 0"
checkbox input "true"
select select "CIRCLE"
type input "7"
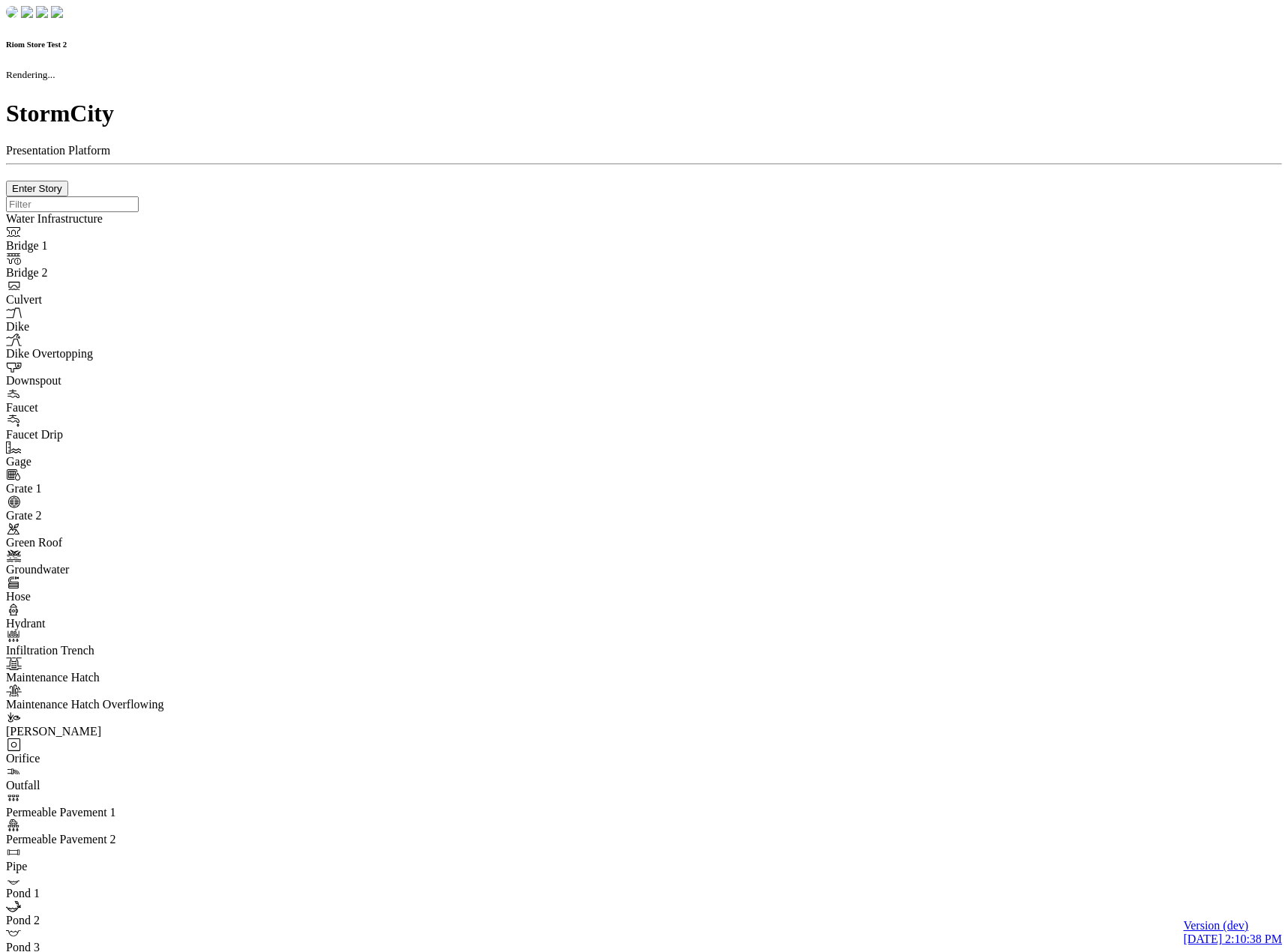
checkbox input "true"
type input "0"
type textarea "<i class="far fa-building"></i>"
select select "None"
type input "7"
